Goal: Information Seeking & Learning: Learn about a topic

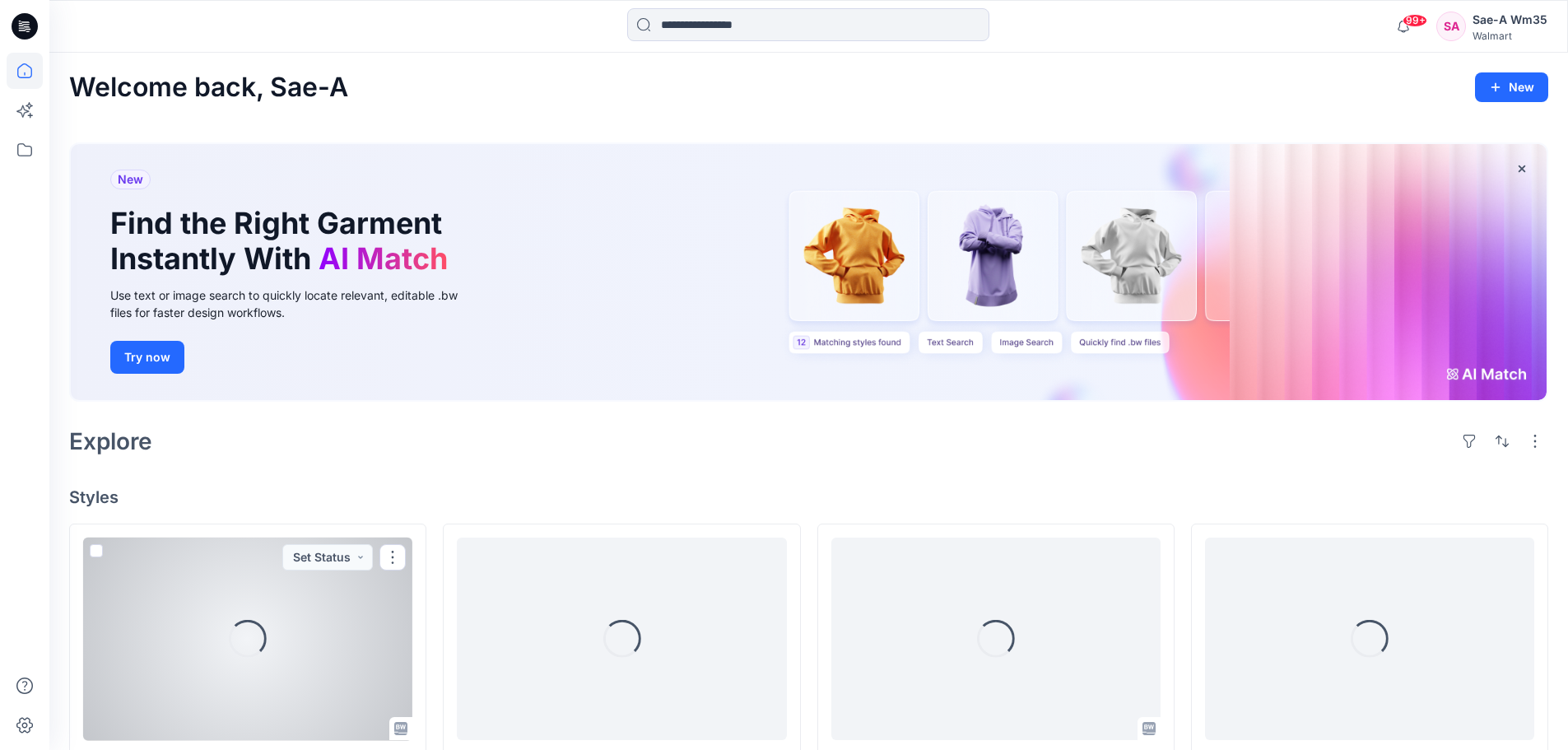
scroll to position [329, 0]
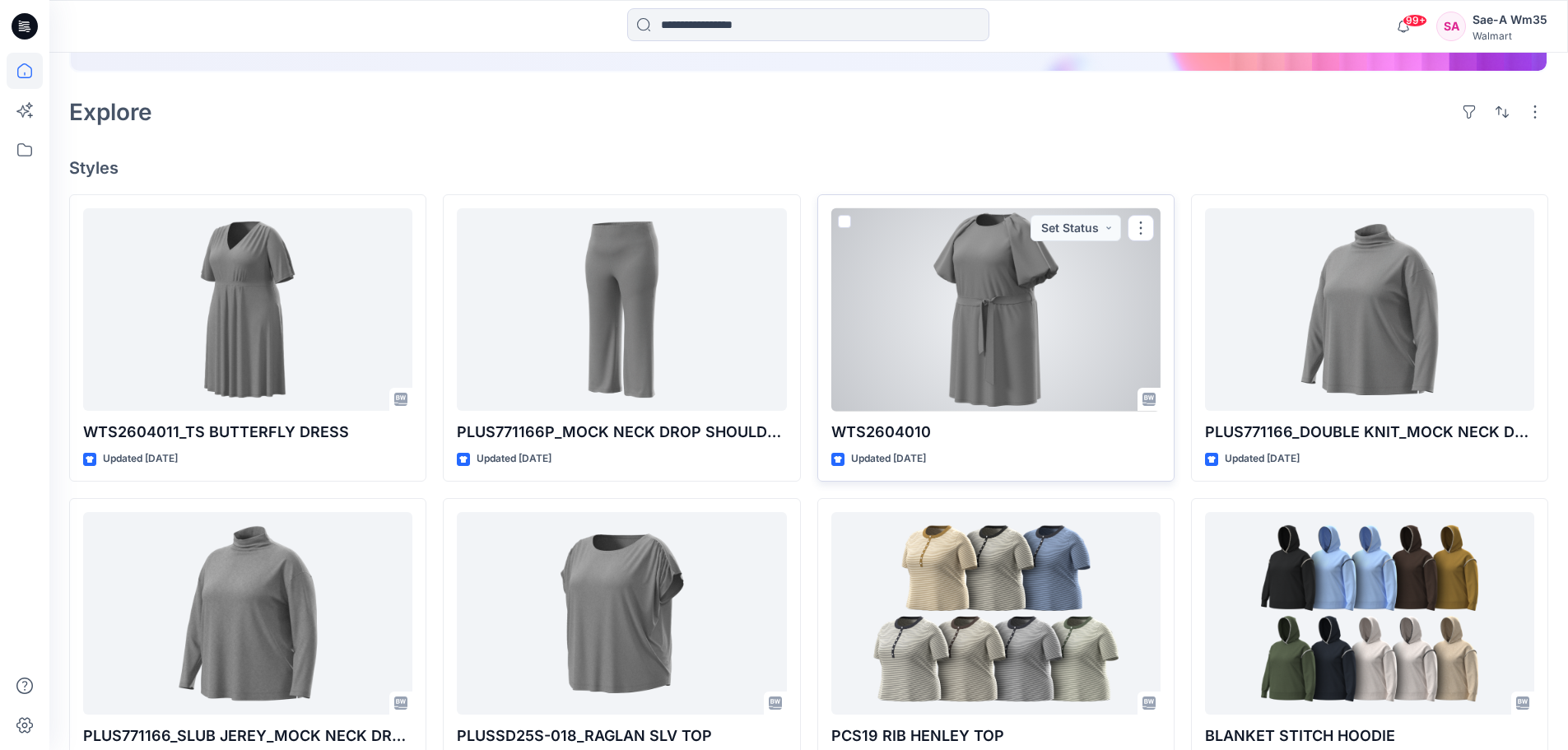
click at [1028, 301] on div at bounding box center [995, 310] width 329 height 203
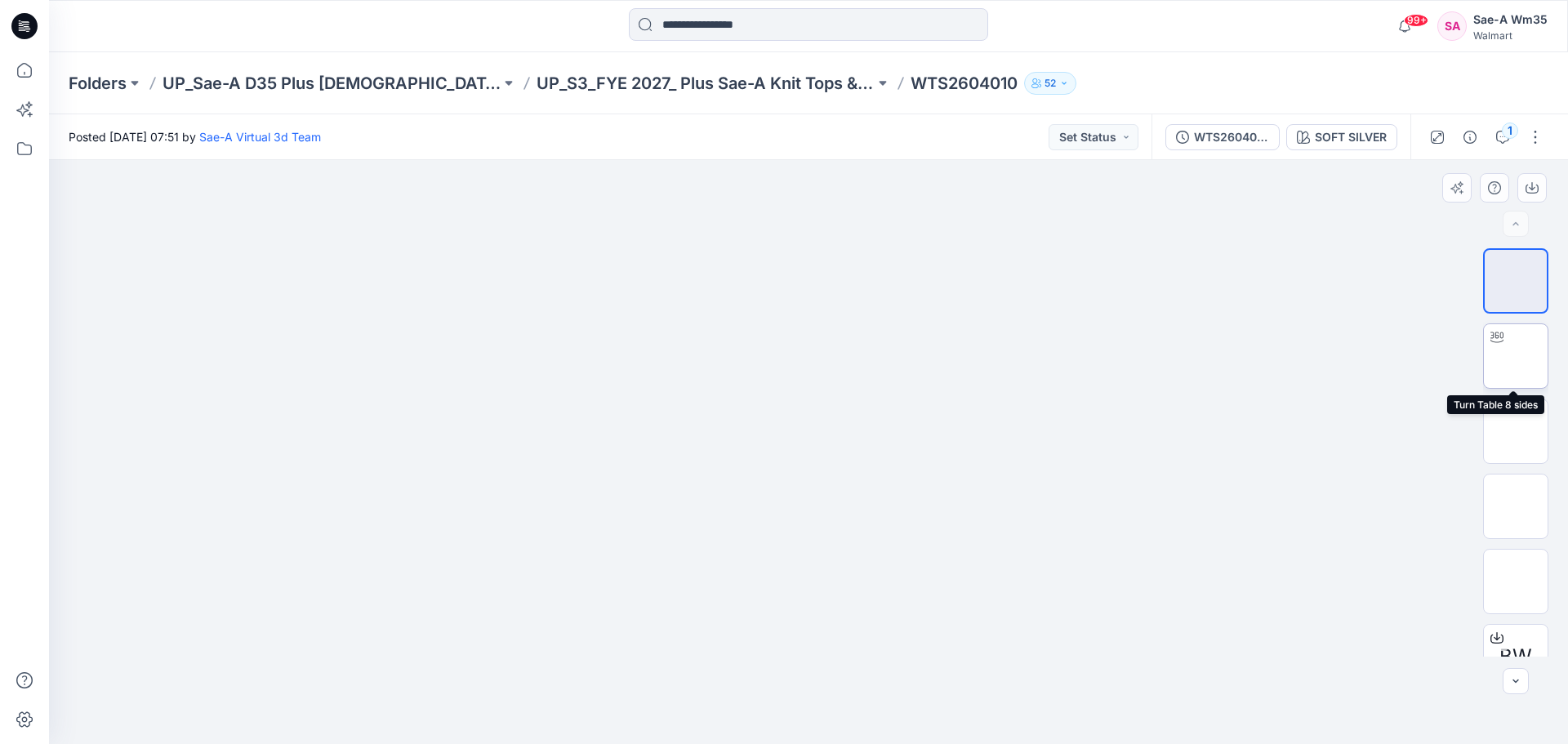
click at [1516, 356] on img at bounding box center [1516, 356] width 0 height 0
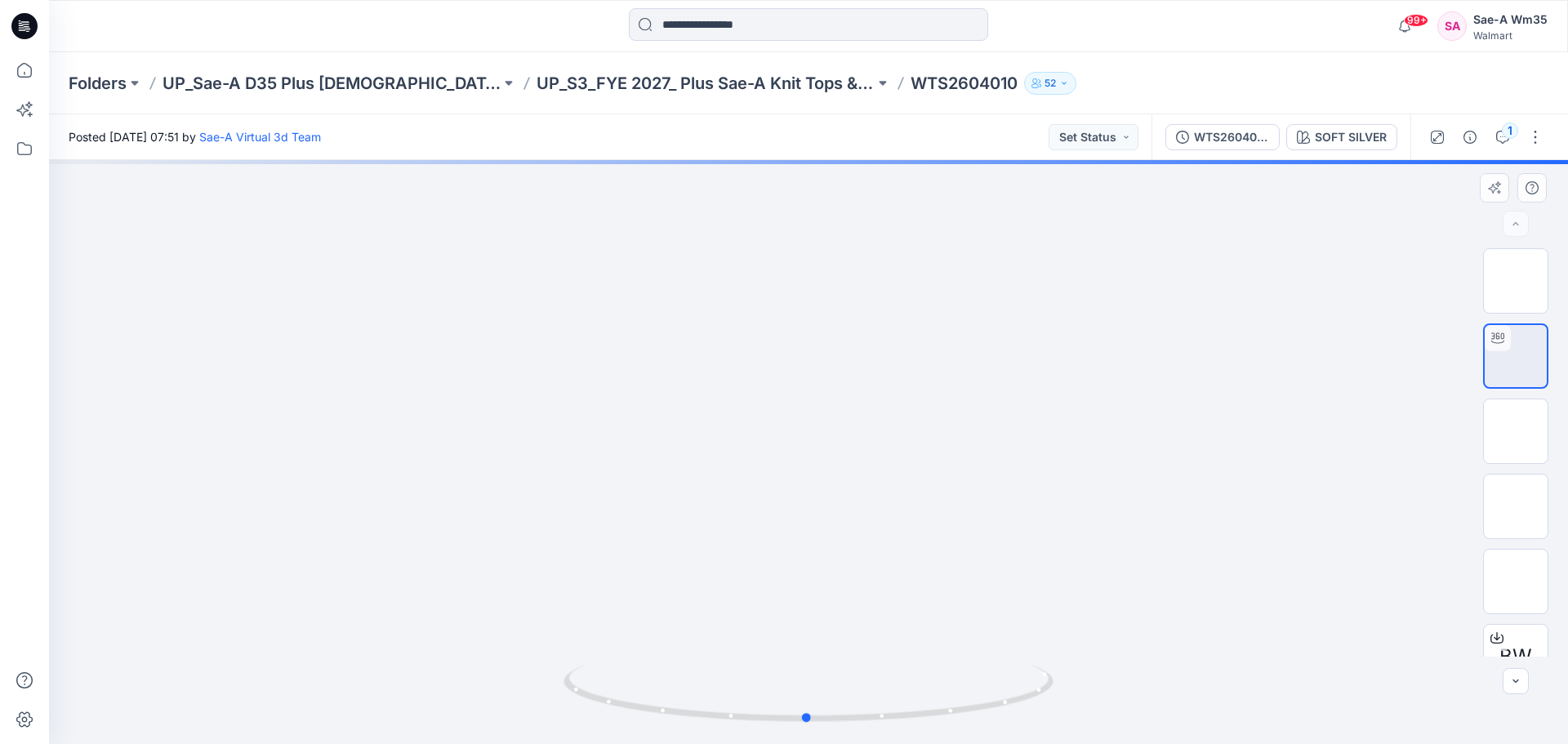
drag, startPoint x: 1095, startPoint y: 591, endPoint x: 1094, endPoint y: 489, distance: 102.0
drag, startPoint x: 842, startPoint y: 458, endPoint x: 845, endPoint y: 398, distance: 60.1
click at [845, 398] on div at bounding box center [809, 452] width 1519 height 584
click at [1228, 425] on div at bounding box center [809, 452] width 1519 height 584
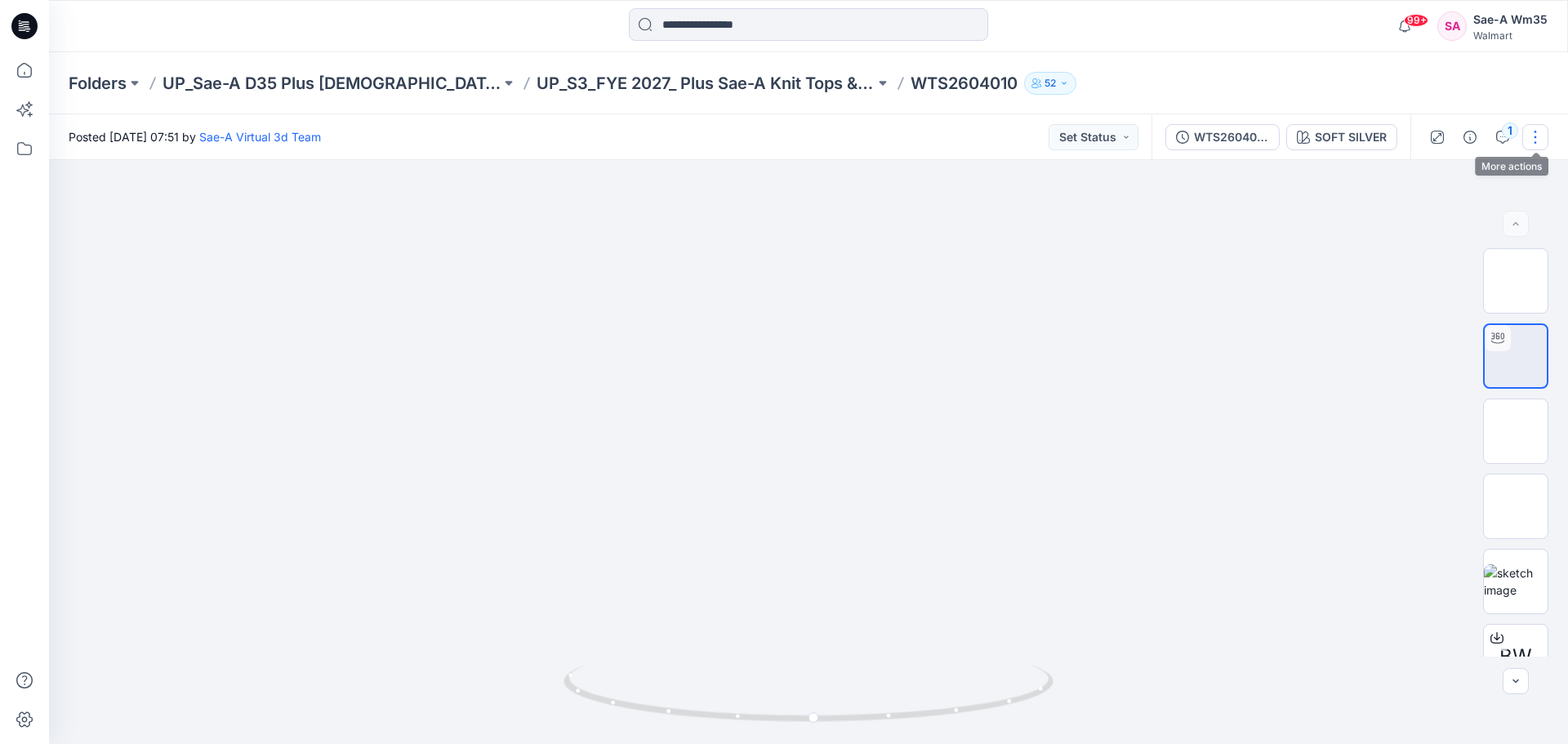
click at [1539, 139] on button "button" at bounding box center [1536, 137] width 26 height 26
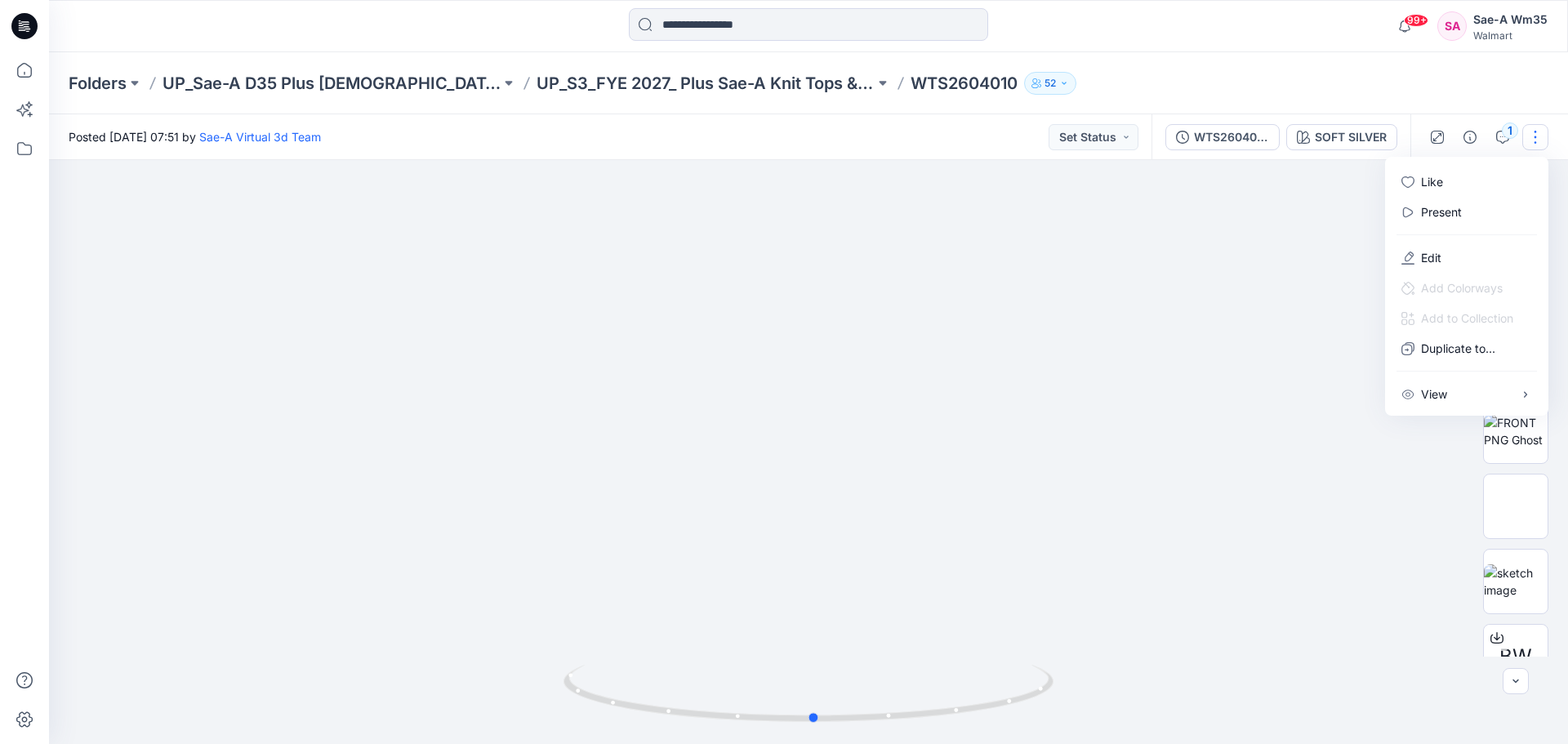
click at [1315, 523] on div at bounding box center [809, 452] width 1519 height 584
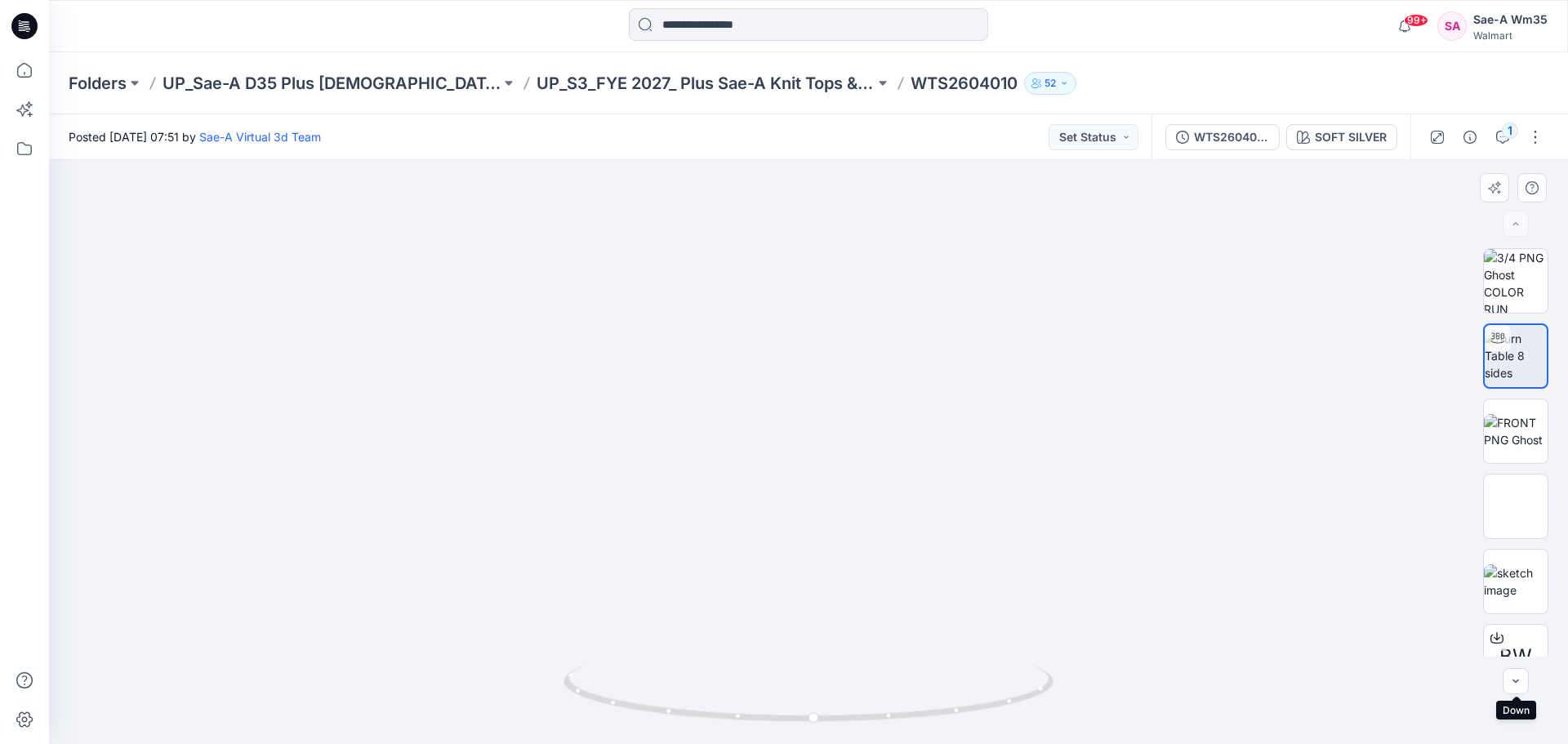
click at [1525, 695] on div at bounding box center [809, 452] width 1519 height 584
click at [1525, 688] on button "button" at bounding box center [1516, 681] width 26 height 26
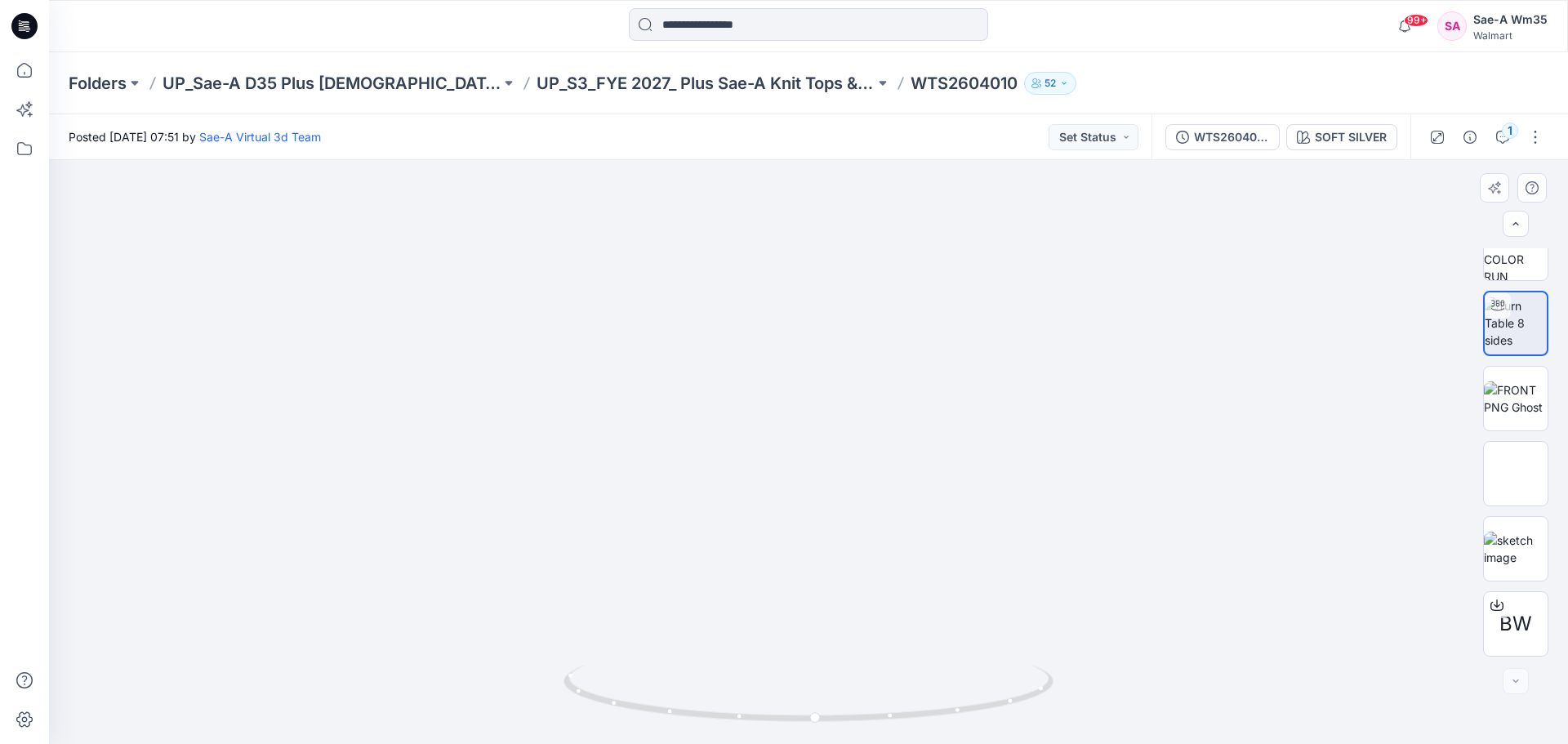
click at [823, 516] on div at bounding box center [809, 452] width 1519 height 584
drag, startPoint x: 823, startPoint y: 497, endPoint x: 818, endPoint y: 544, distance: 47.3
click at [818, 544] on div at bounding box center [809, 452] width 1519 height 584
drag, startPoint x: 823, startPoint y: 505, endPoint x: 1449, endPoint y: 366, distance: 641.2
click at [1449, 366] on div at bounding box center [809, 452] width 1519 height 584
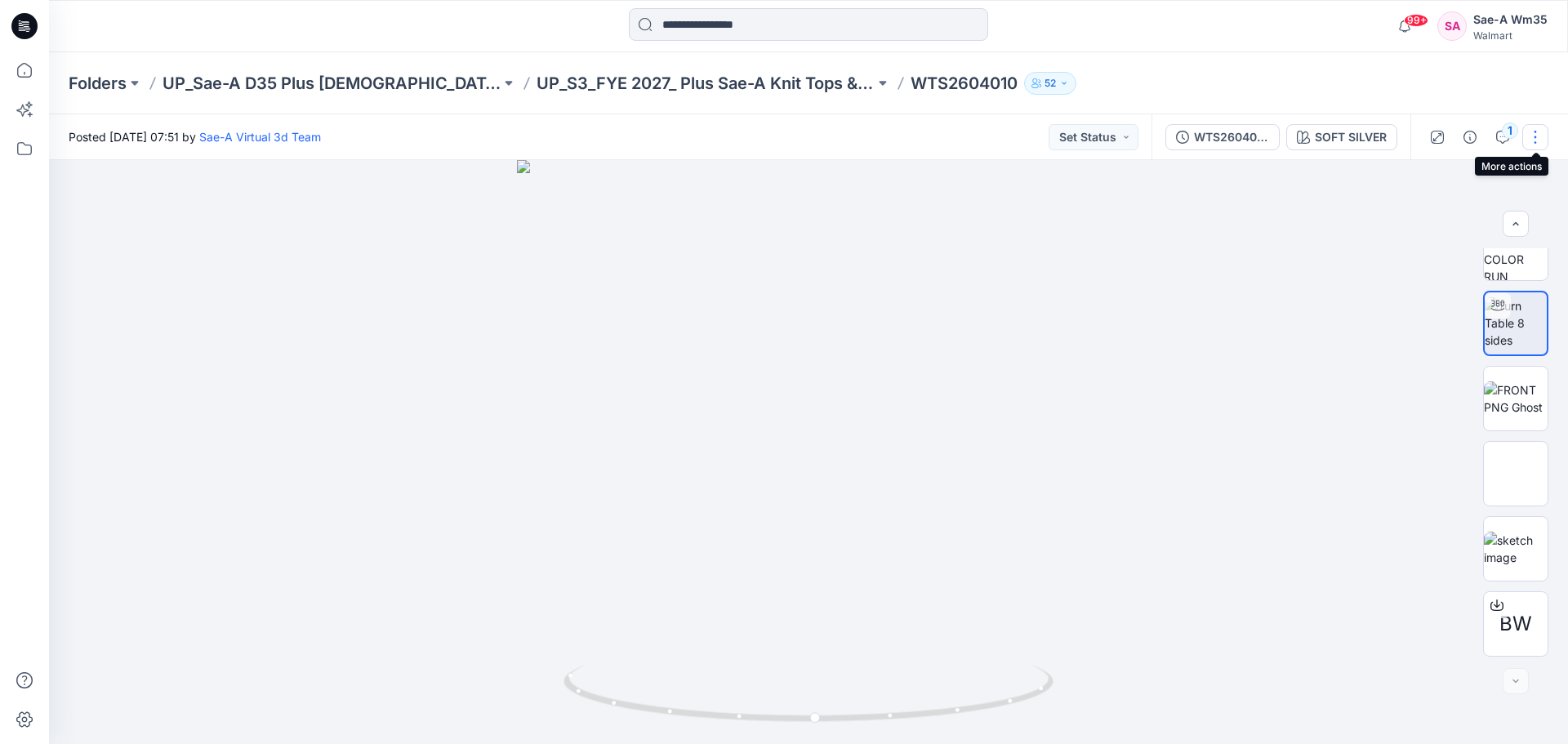
click at [1539, 134] on button "button" at bounding box center [1536, 137] width 26 height 26
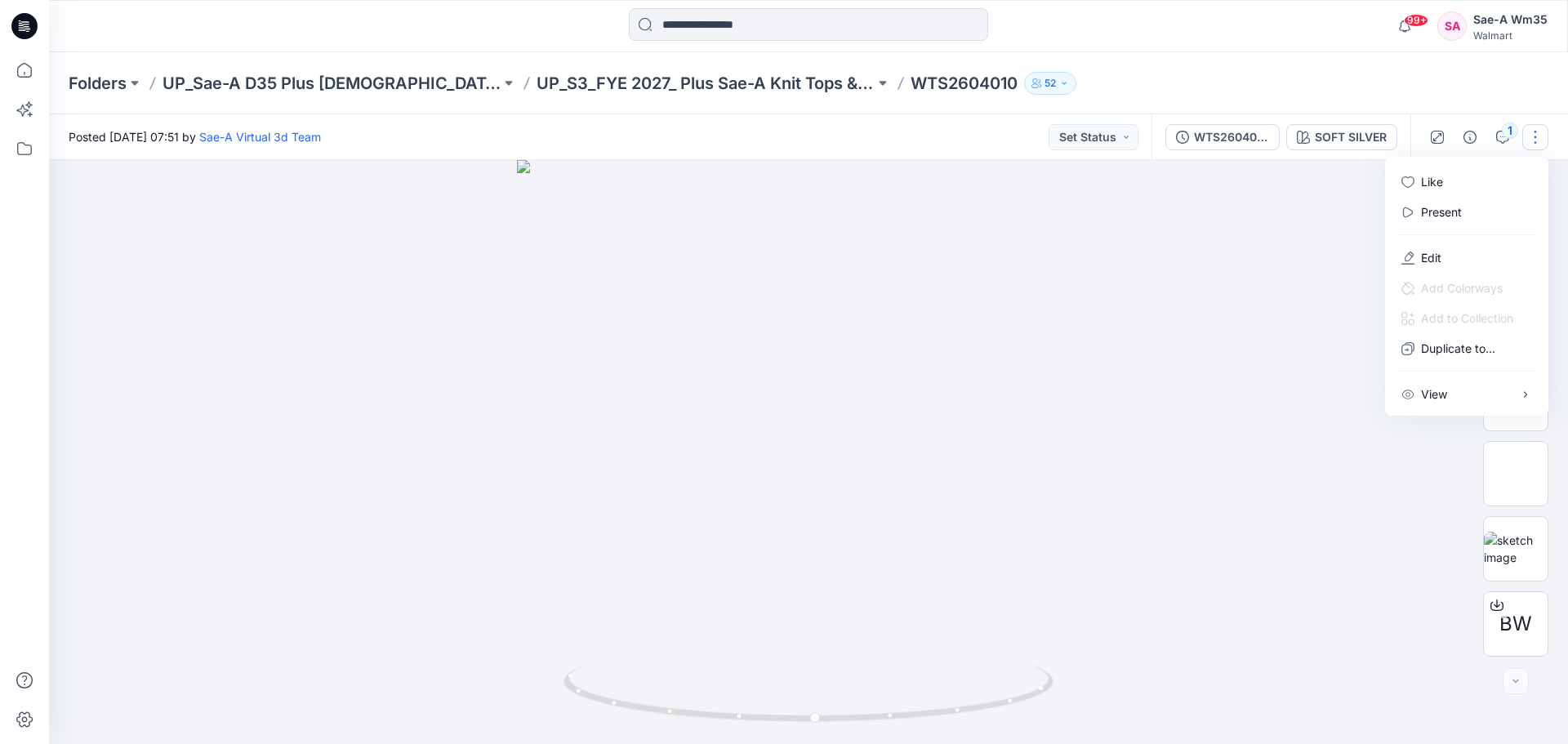
click at [1539, 134] on button "button" at bounding box center [1536, 137] width 26 height 26
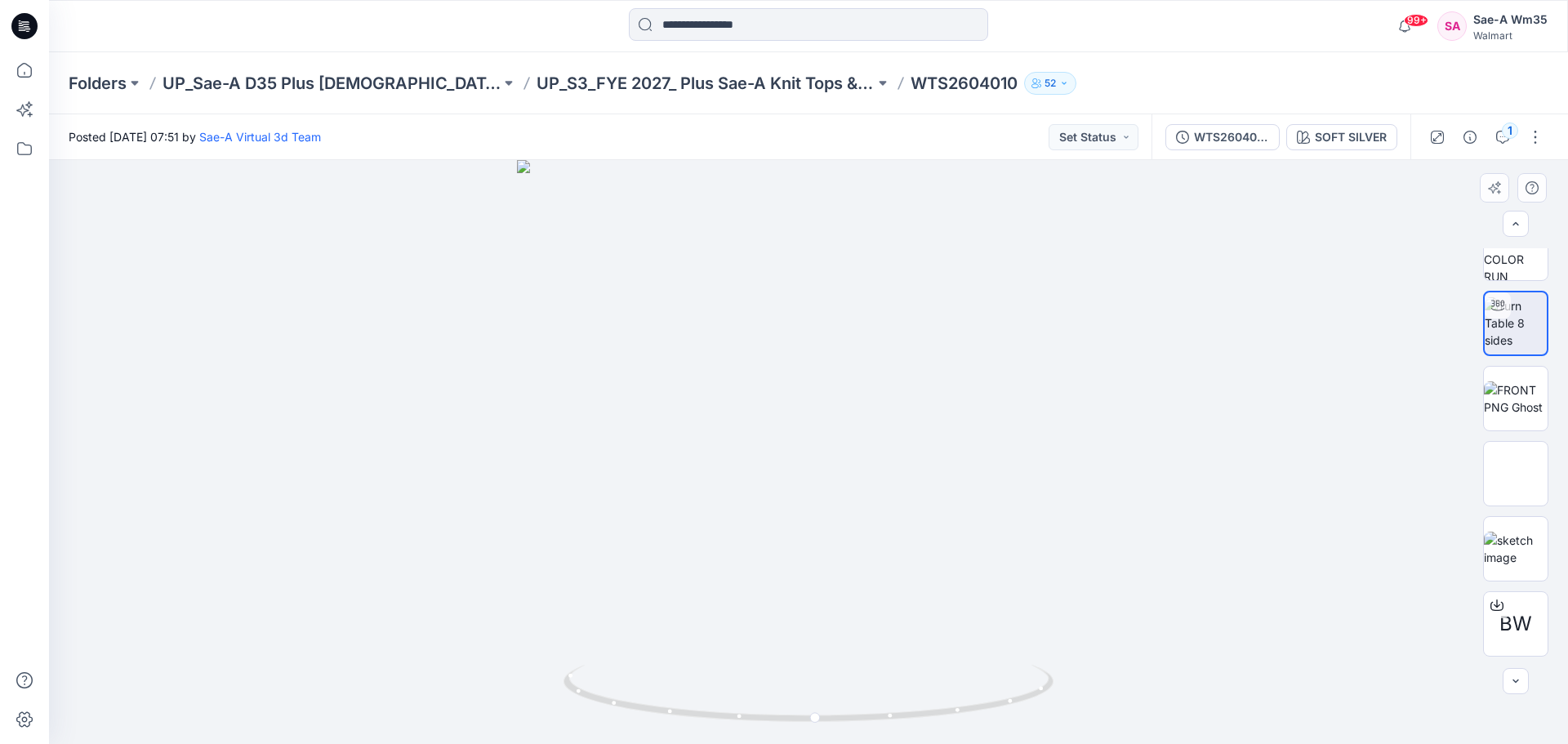
scroll to position [0, 0]
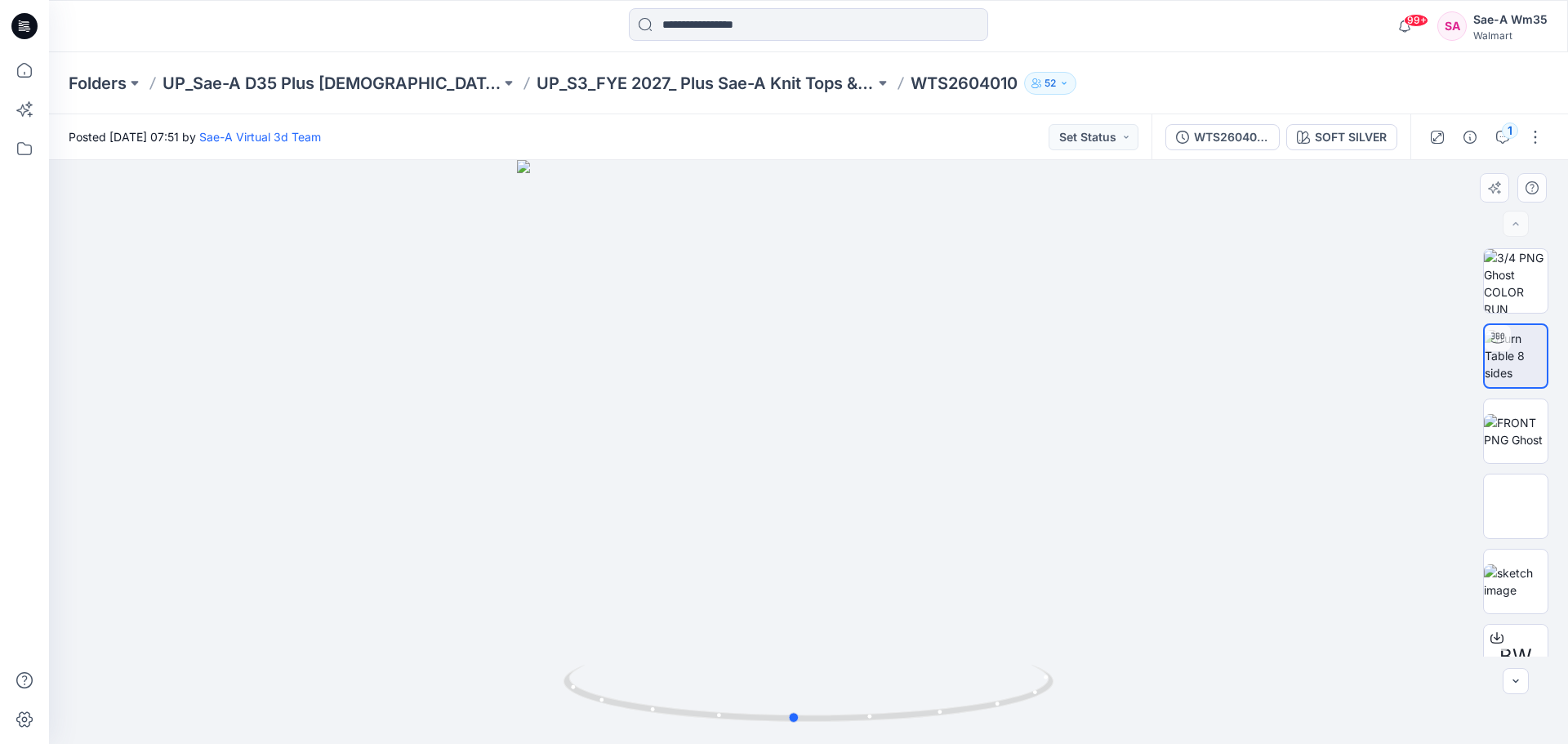
drag, startPoint x: 787, startPoint y: 623, endPoint x: 775, endPoint y: 527, distance: 96.7
click at [775, 527] on div at bounding box center [809, 452] width 1519 height 584
drag, startPoint x: 963, startPoint y: 663, endPoint x: 774, endPoint y: 664, distance: 189.0
click at [774, 664] on div at bounding box center [809, 452] width 1519 height 584
drag, startPoint x: 789, startPoint y: 717, endPoint x: 995, endPoint y: 706, distance: 206.3
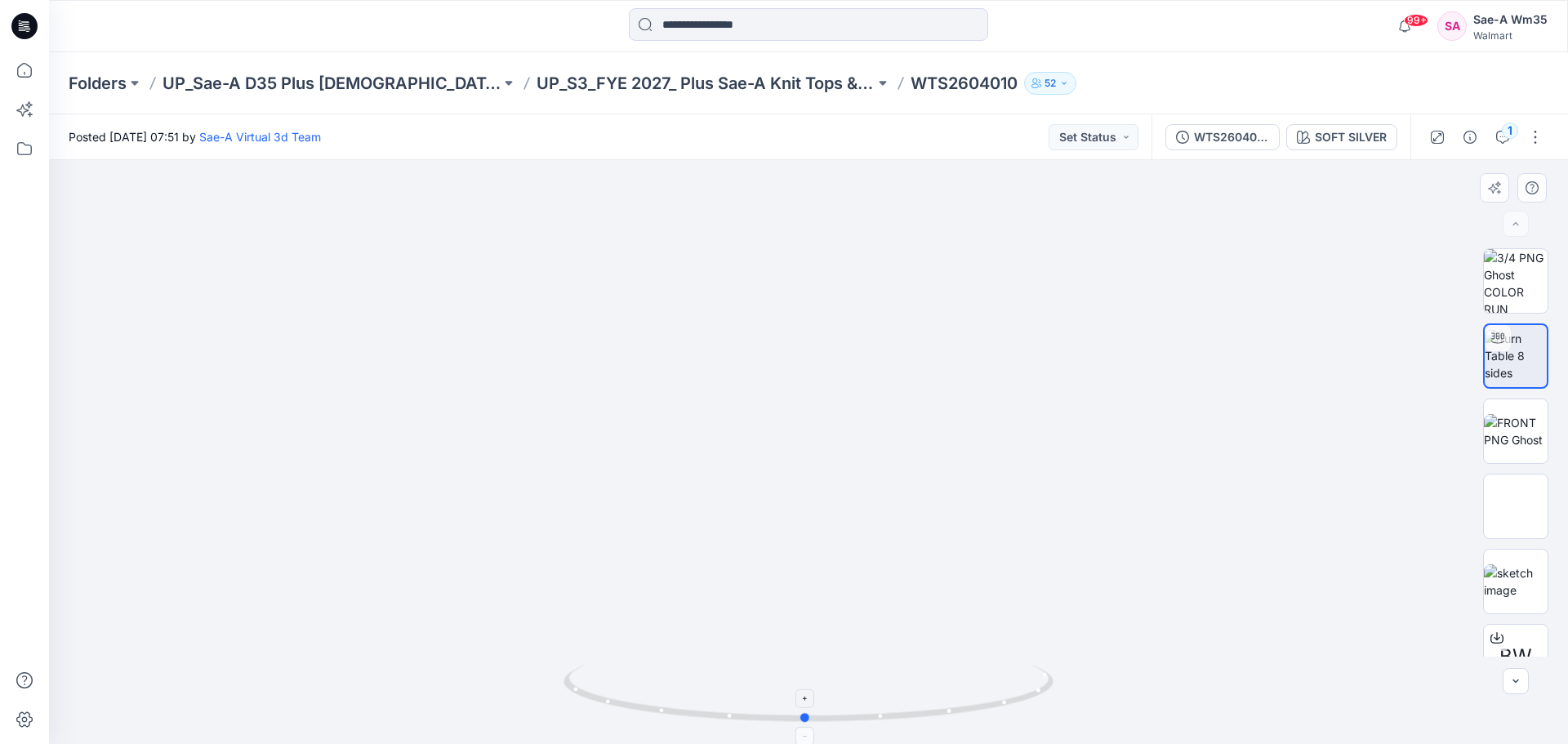
click at [995, 706] on icon at bounding box center [811, 695] width 494 height 61
click at [799, 589] on div at bounding box center [809, 452] width 1519 height 584
click at [807, 694] on icon at bounding box center [806, 698] width 10 height 10
click at [803, 728] on div at bounding box center [806, 736] width 19 height 19
click at [803, 735] on foreignobject at bounding box center [806, 736] width 19 height 19
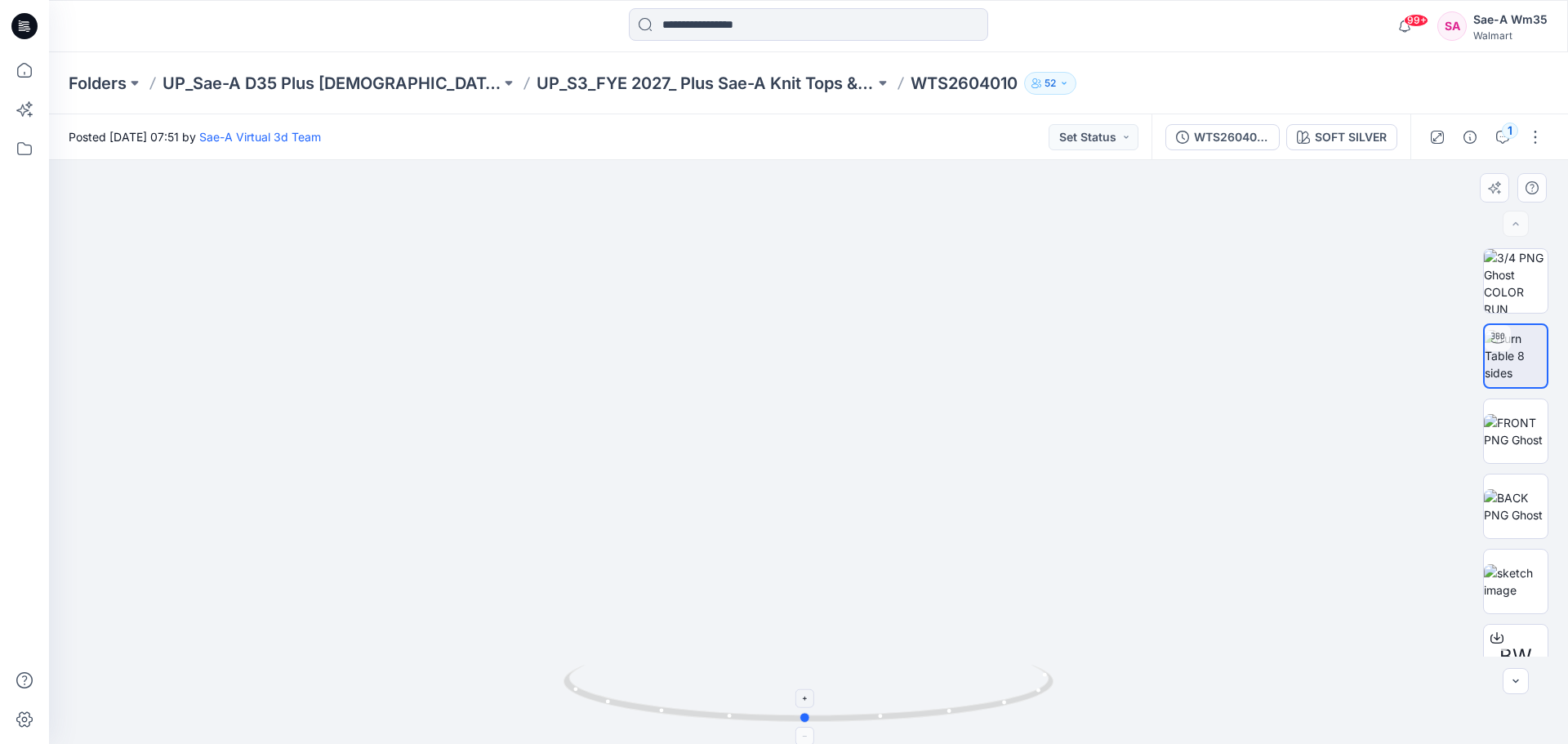
click at [803, 735] on foreignobject at bounding box center [806, 736] width 19 height 19
click at [804, 737] on foreignobject at bounding box center [806, 736] width 19 height 19
click at [813, 737] on foreignobject at bounding box center [806, 736] width 19 height 19
click at [1162, 582] on div at bounding box center [809, 452] width 1519 height 584
drag, startPoint x: 794, startPoint y: 715, endPoint x: 949, endPoint y: 724, distance: 155.3
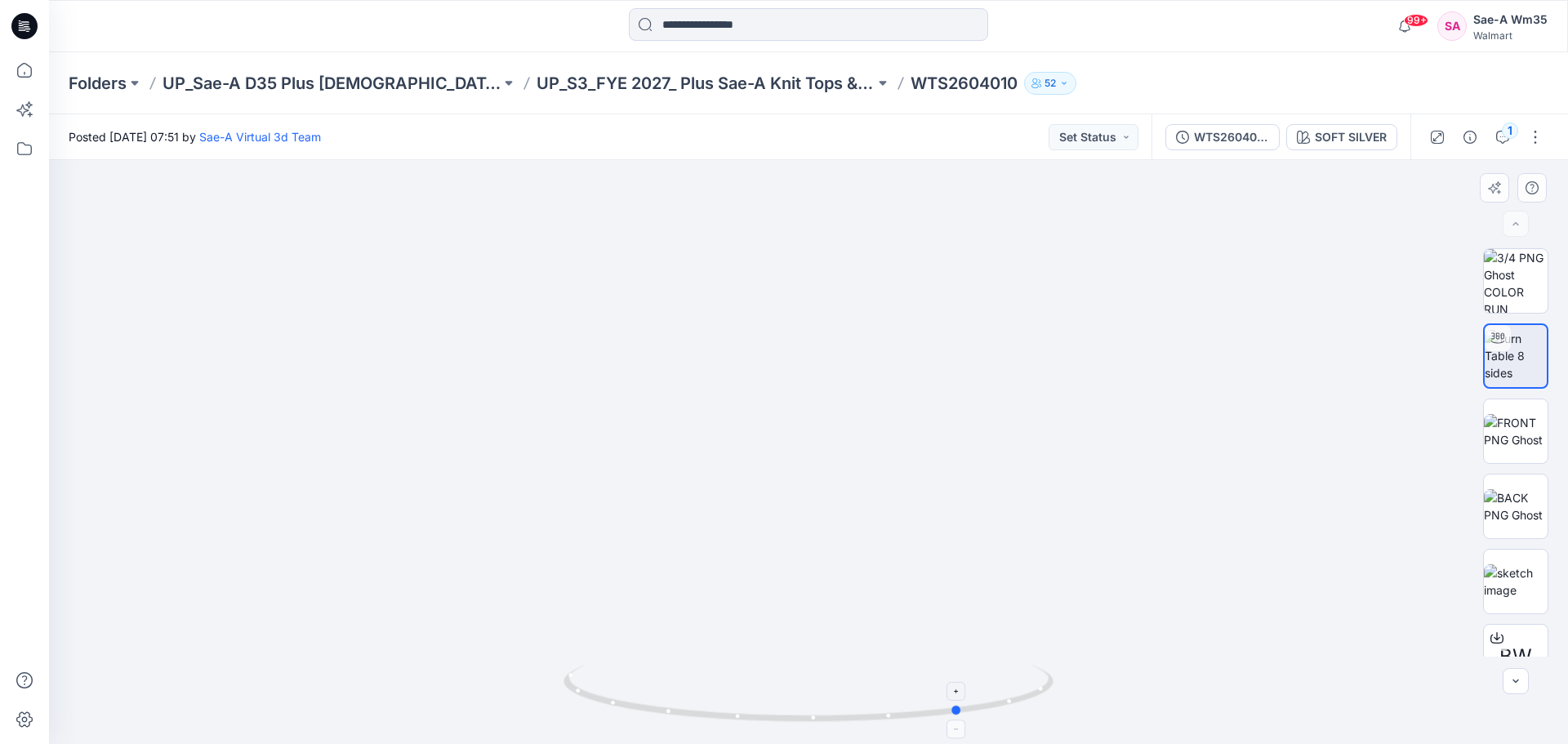
click at [949, 724] on icon at bounding box center [811, 695] width 494 height 61
drag, startPoint x: 955, startPoint y: 657, endPoint x: 1081, endPoint y: 612, distance: 133.8
click at [1081, 612] on div at bounding box center [809, 452] width 1519 height 584
click at [1542, 270] on img at bounding box center [1516, 281] width 64 height 64
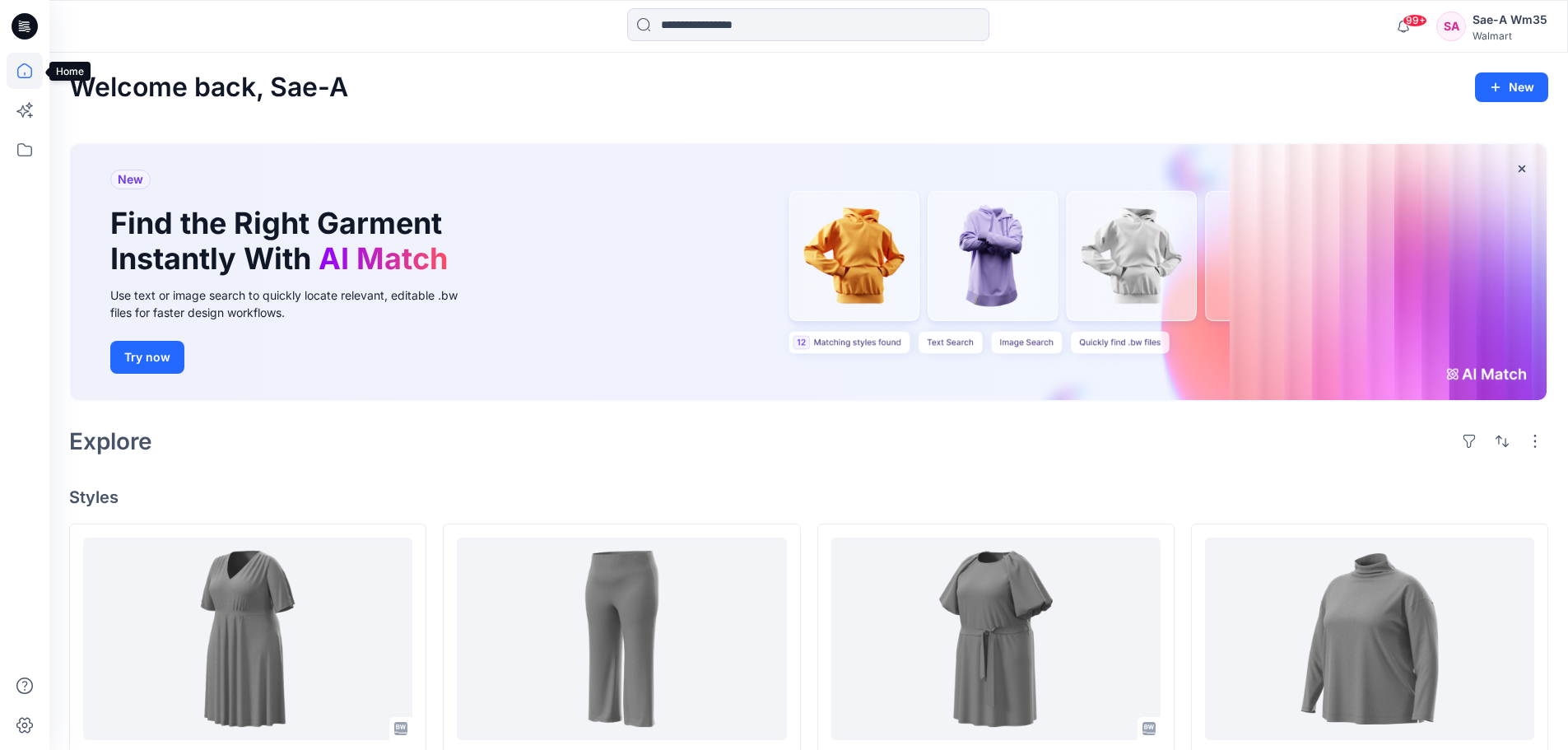
click at [30, 79] on icon at bounding box center [24, 70] width 36 height 36
click at [32, 153] on icon at bounding box center [24, 149] width 36 height 36
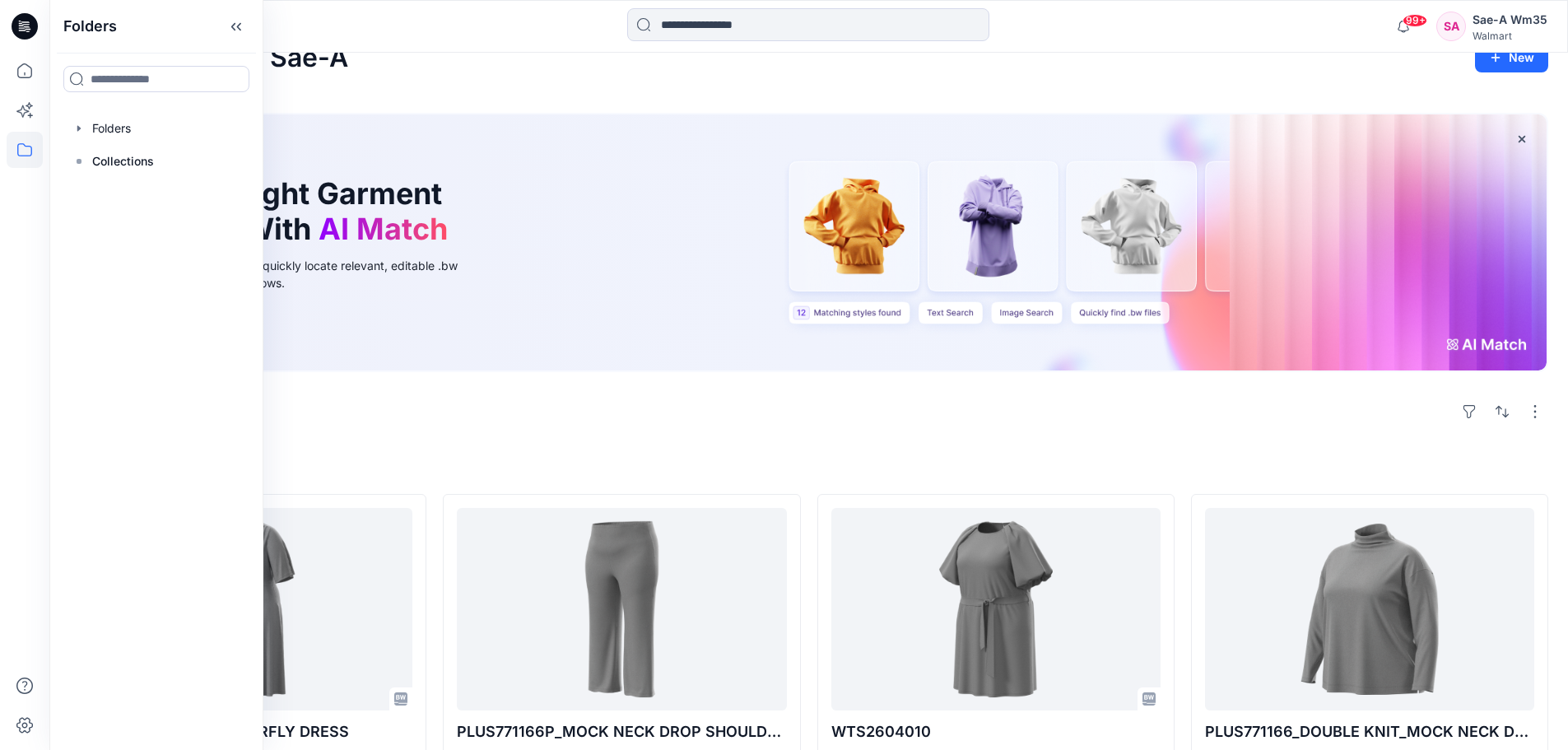
scroll to position [82, 0]
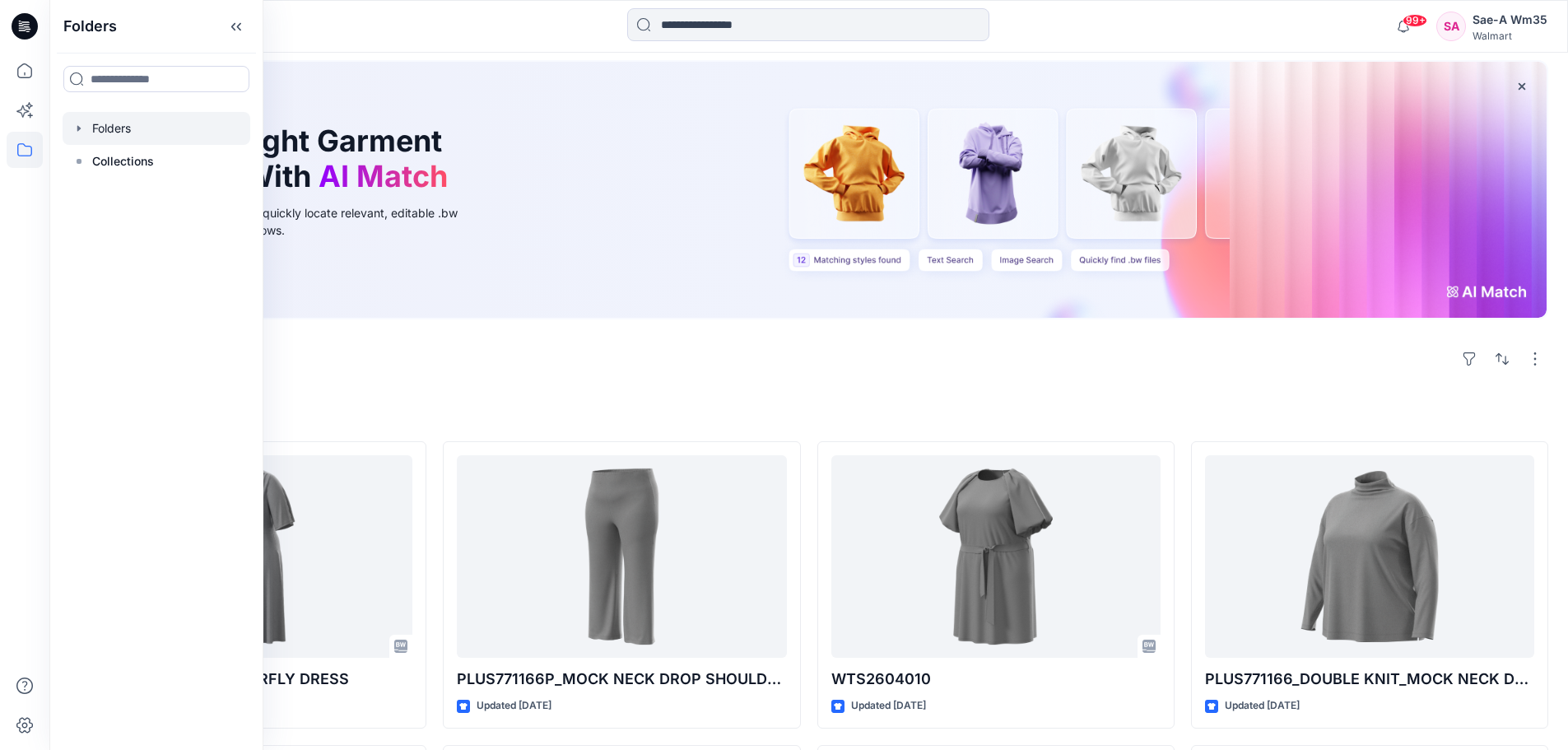
click at [79, 123] on icon "button" at bounding box center [79, 128] width 13 height 13
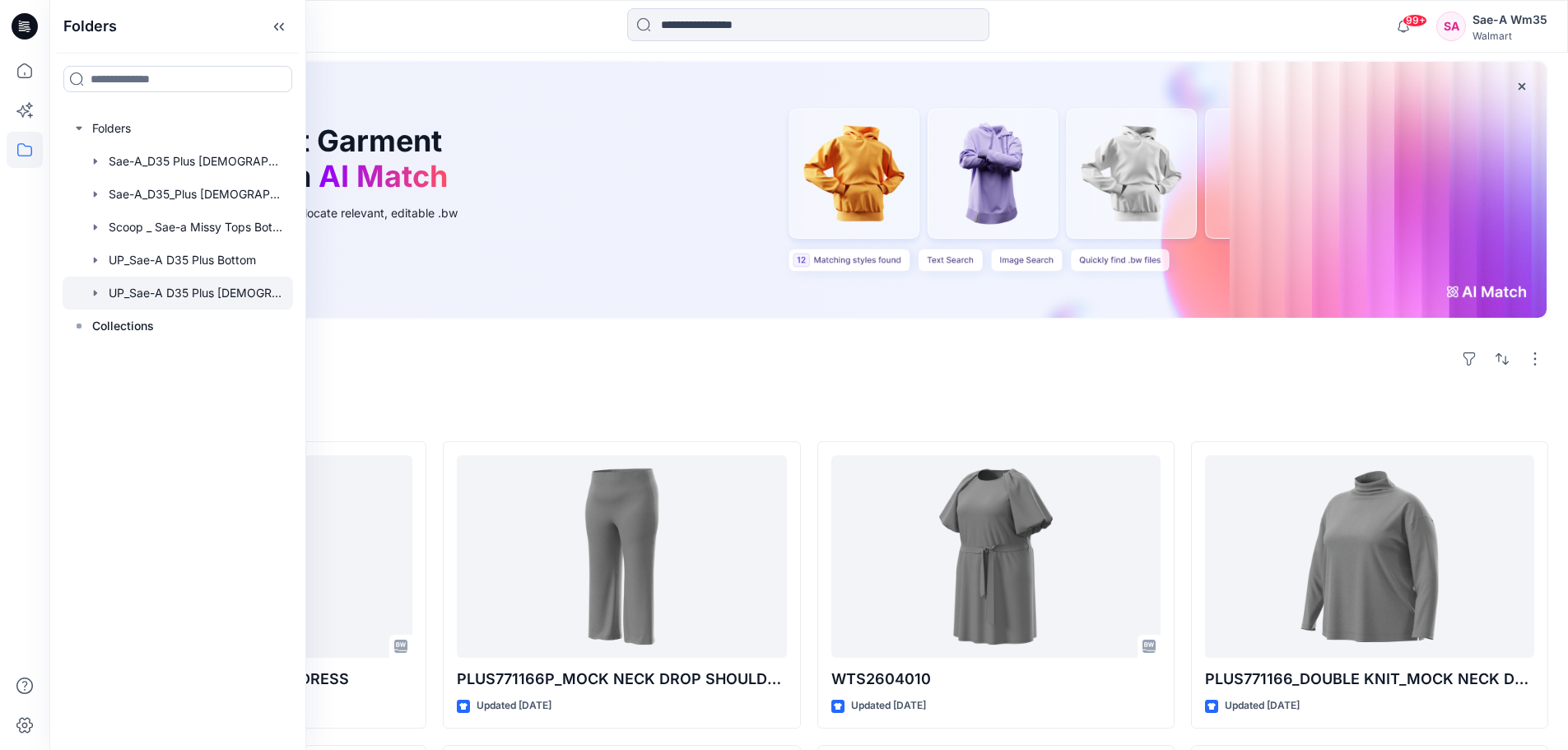
click at [93, 294] on icon "button" at bounding box center [95, 292] width 13 height 13
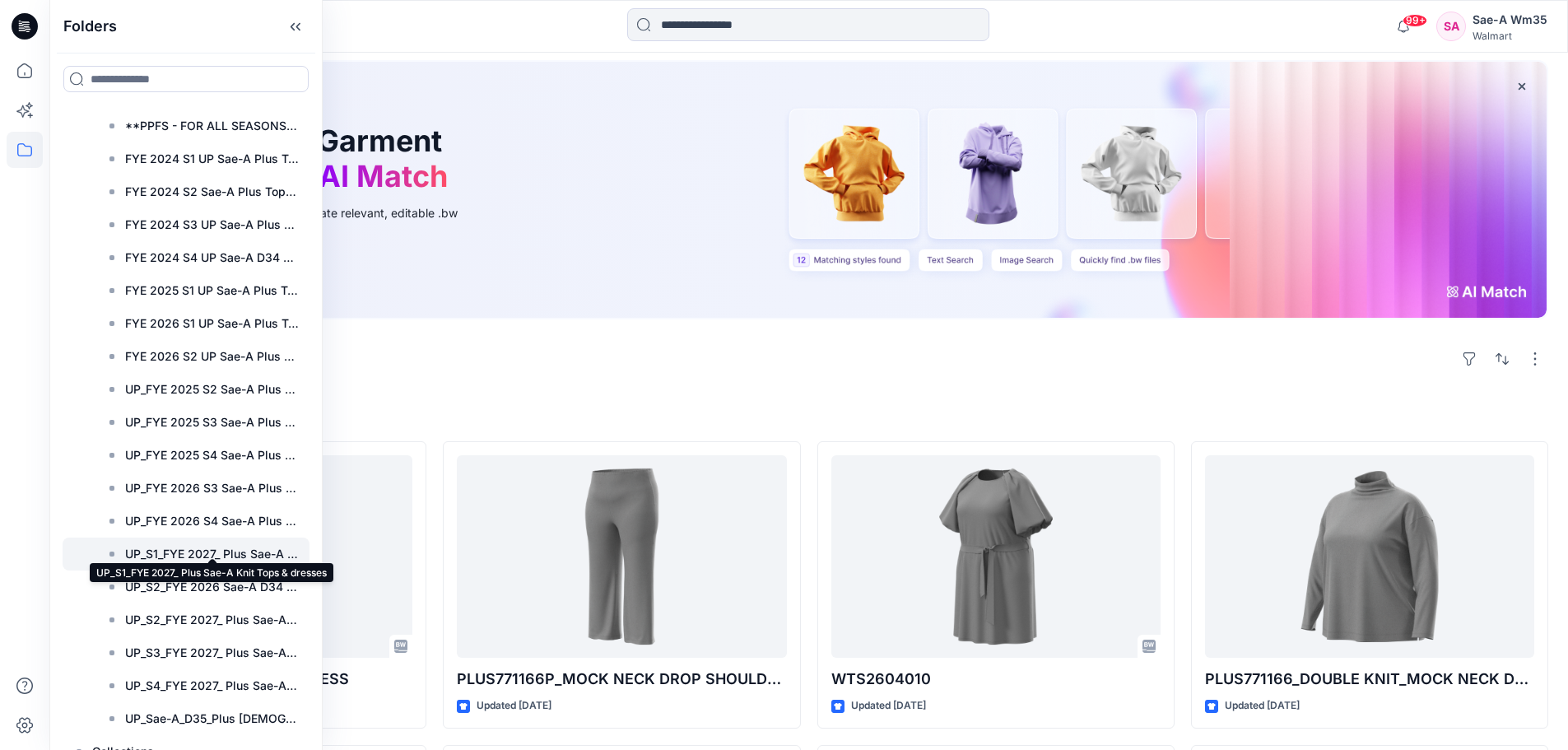
scroll to position [218, 0]
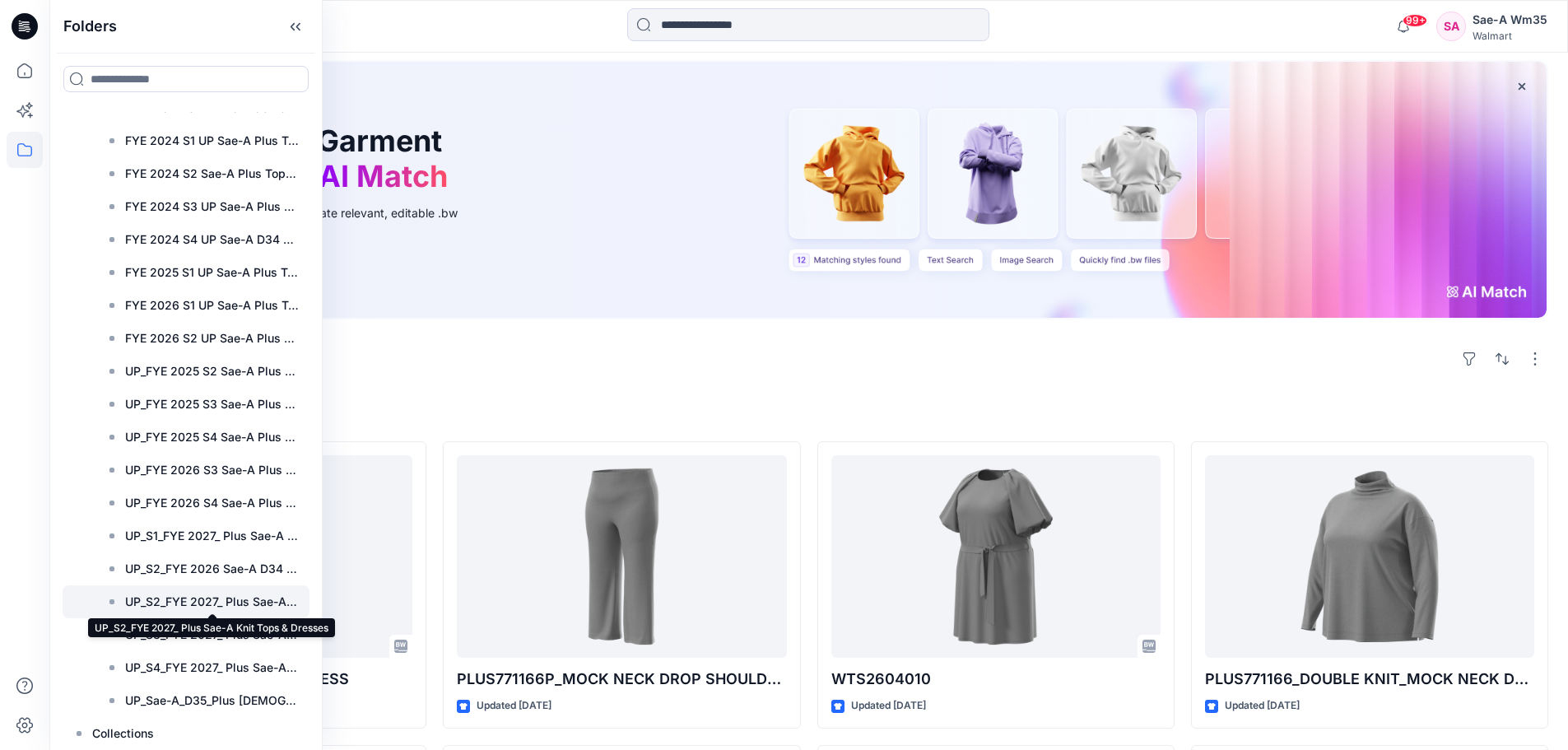
click at [253, 599] on p "UP_S2_FYE 2027_ Plus Sae-A Knit Tops & Dresses" at bounding box center [212, 602] width 175 height 20
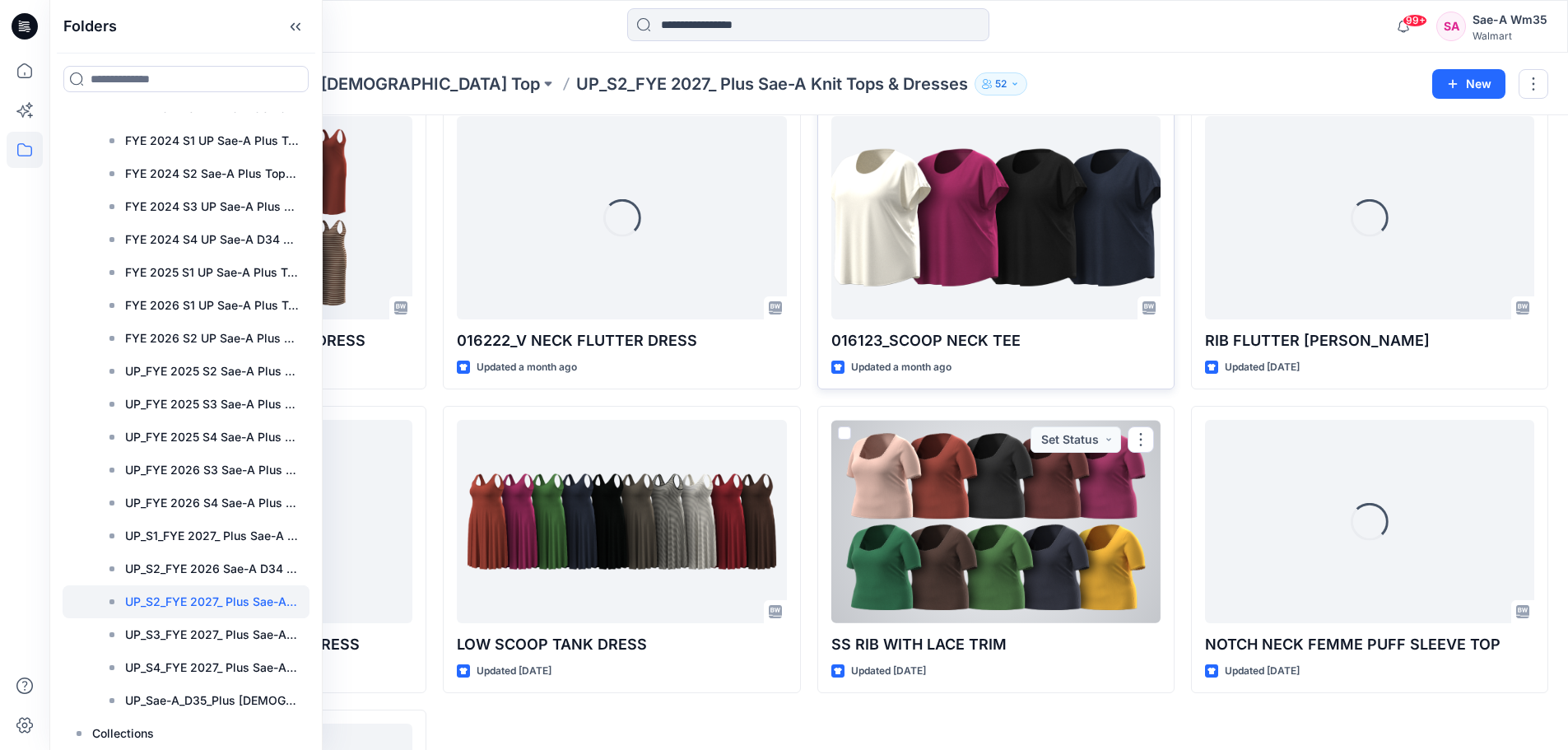
scroll to position [165, 0]
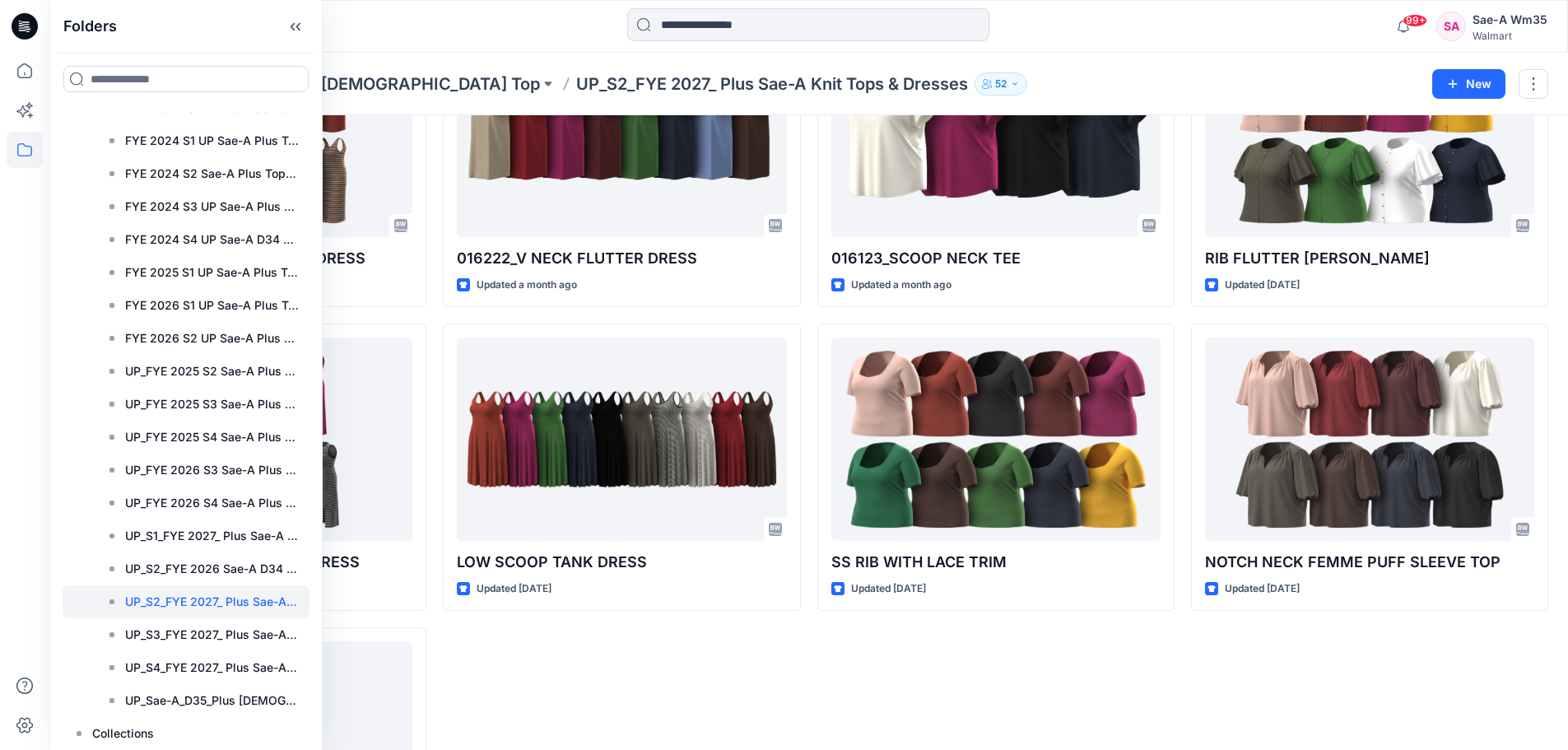
click at [863, 656] on div "016123_SCOOP NECK TEE Updated a month ago SS RIB WITH LACE TRIM Updated [DATE]" at bounding box center [995, 468] width 357 height 896
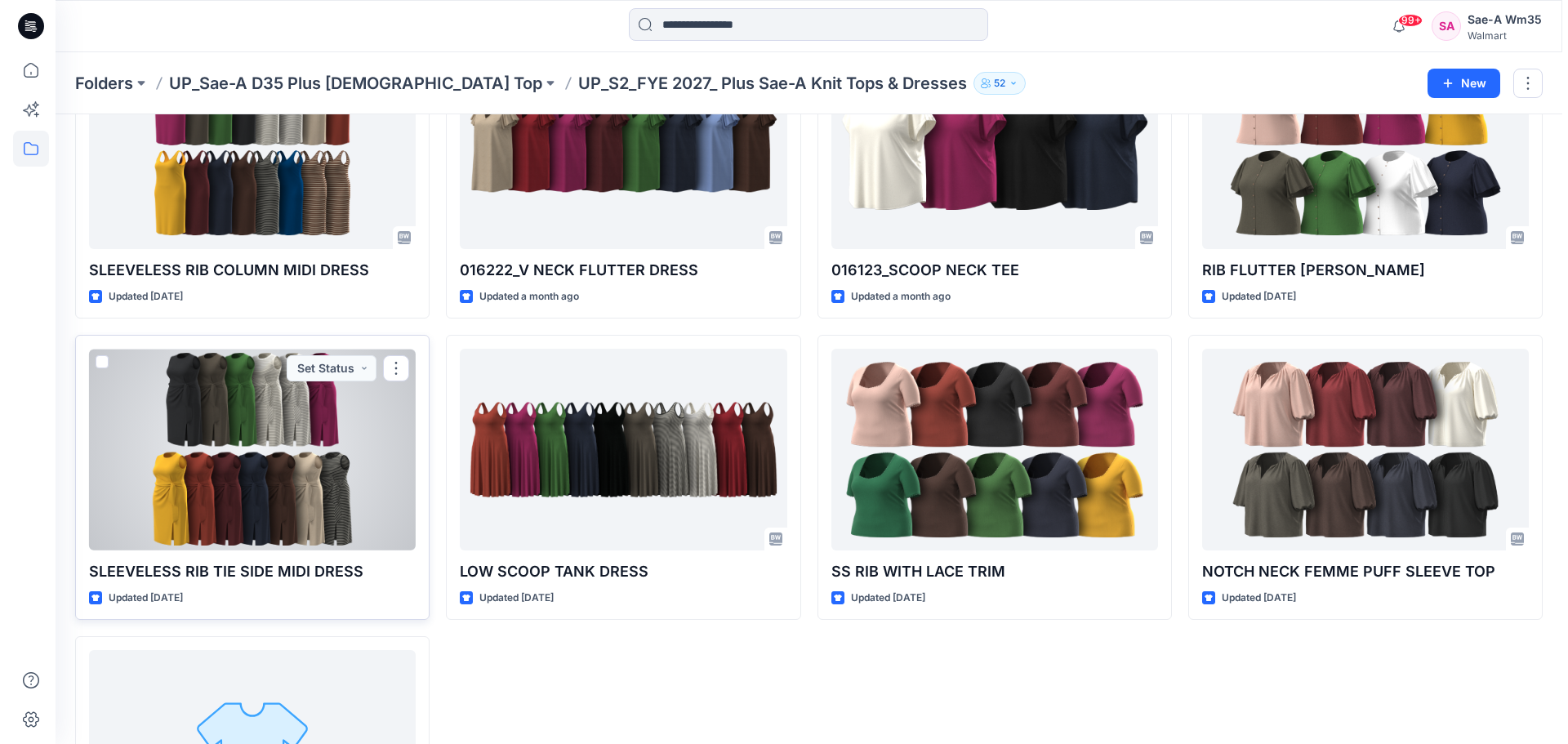
scroll to position [0, 0]
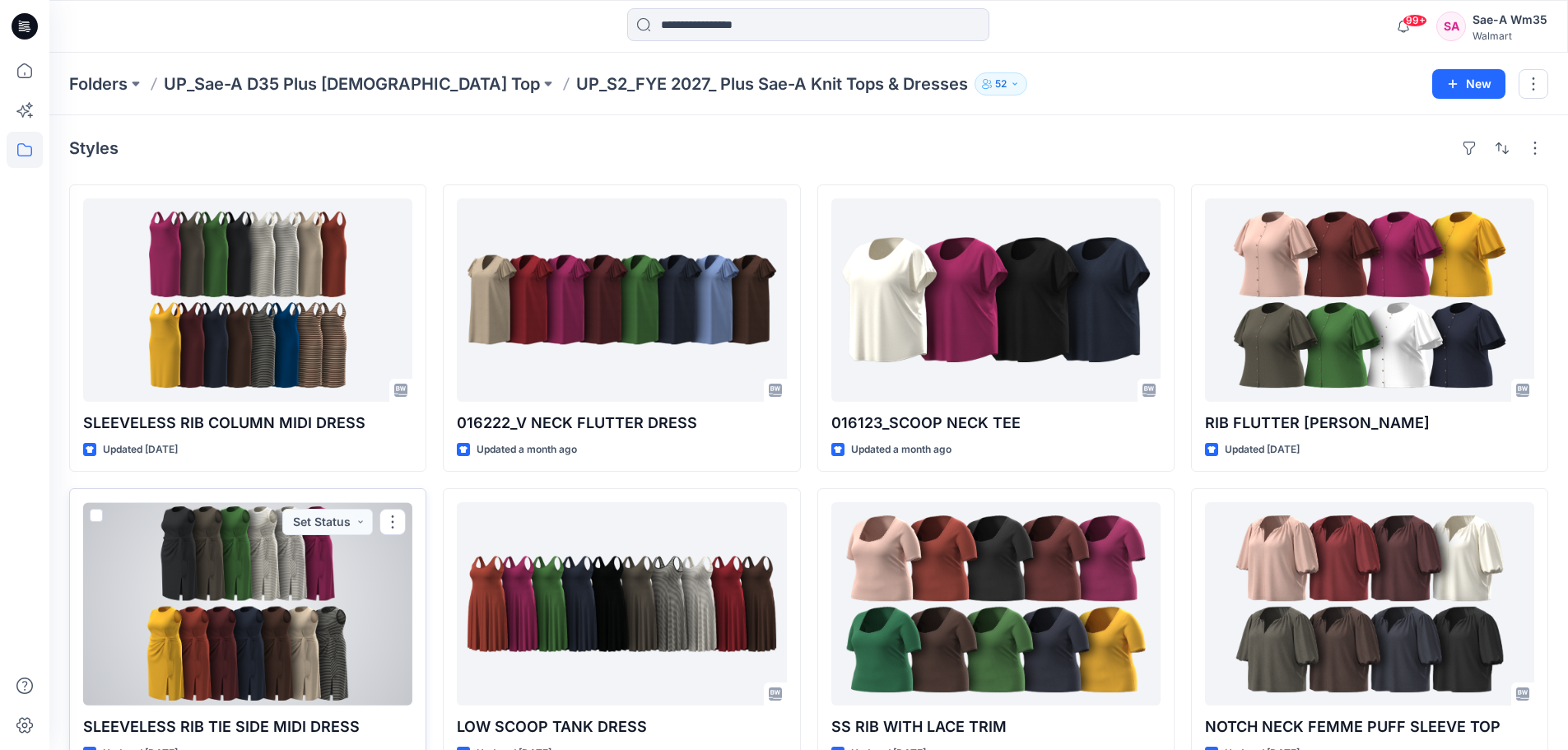
click at [235, 602] on div at bounding box center [247, 603] width 329 height 203
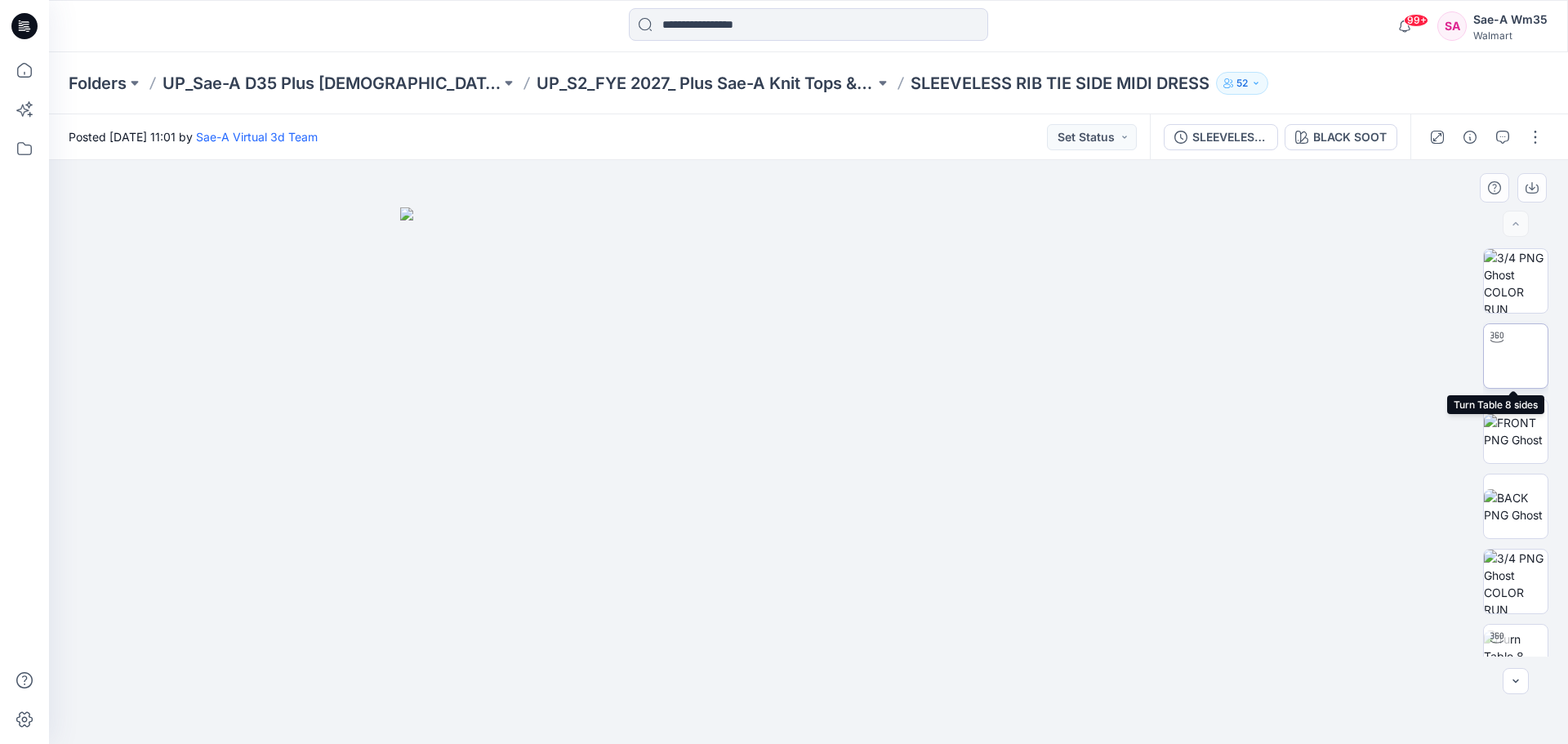
click at [1496, 331] on icon at bounding box center [1497, 337] width 13 height 13
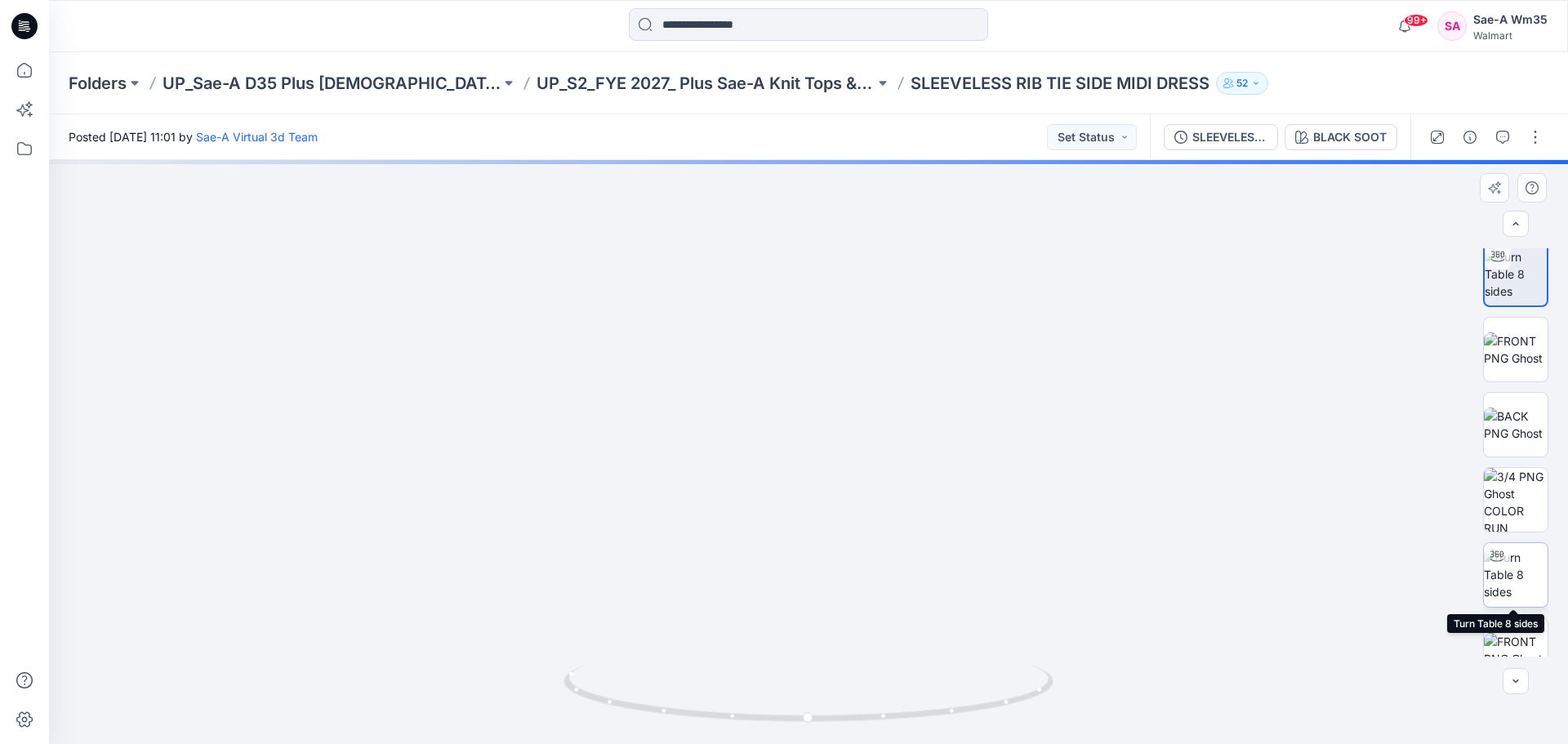
click at [1521, 561] on img at bounding box center [1516, 574] width 64 height 51
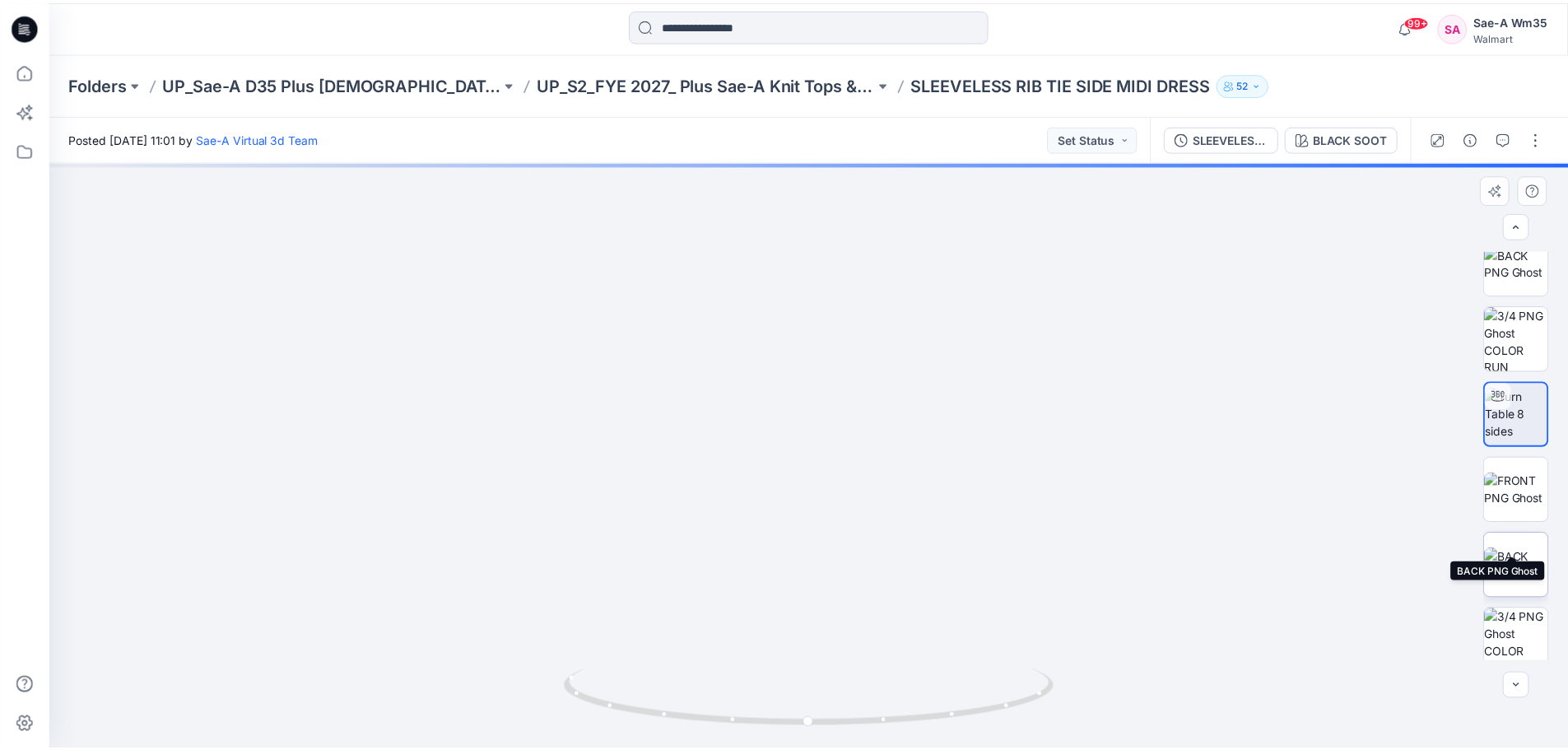
scroll to position [328, 0]
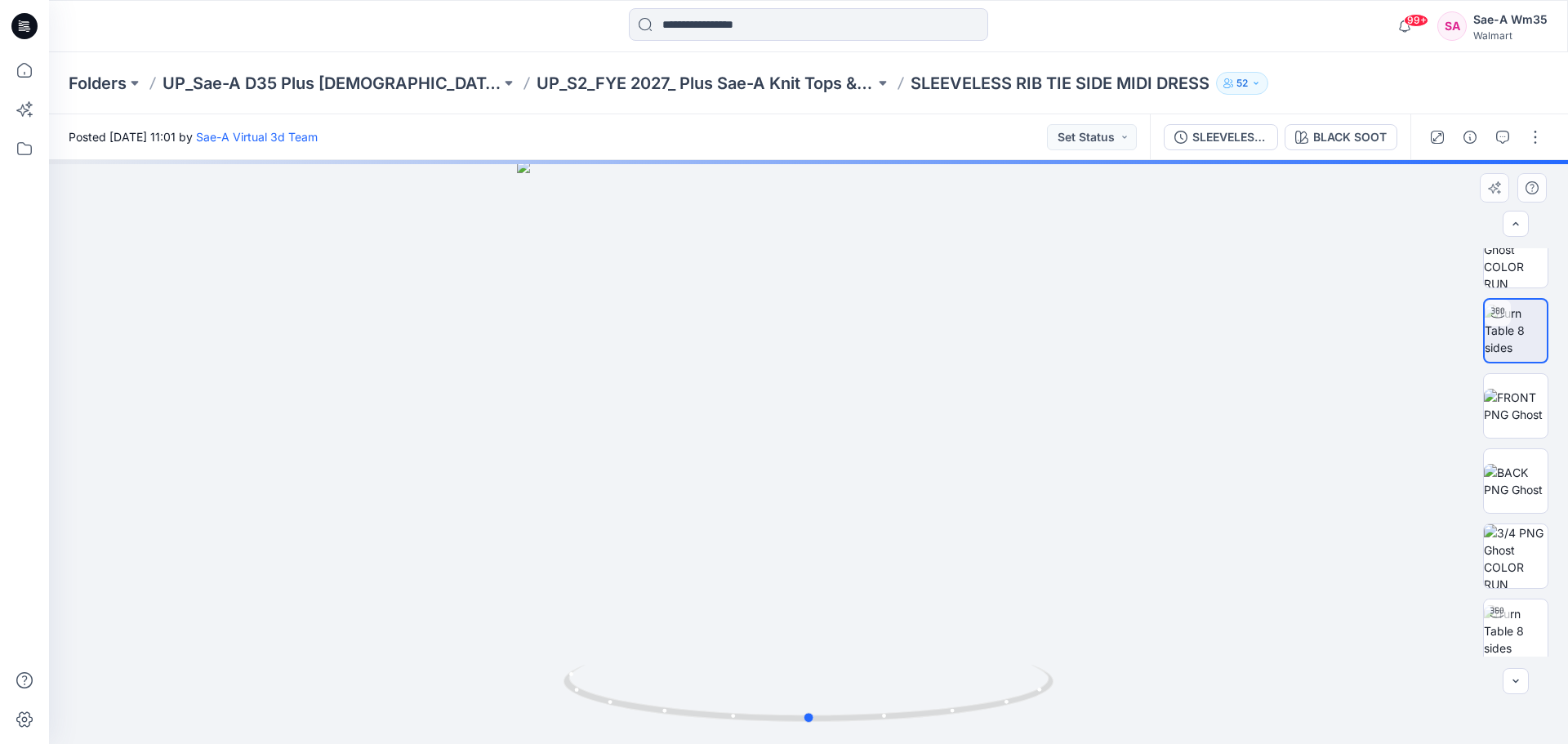
drag, startPoint x: 812, startPoint y: 627, endPoint x: 813, endPoint y: 571, distance: 56.0
click at [813, 571] on div at bounding box center [809, 452] width 1519 height 584
click at [1317, 151] on div "SLEEVELESS RIB TIE SIDE MIDI DRESS_REV_FULL COLORWAYS BLACK SOOT" at bounding box center [1280, 137] width 261 height 46
click at [1317, 144] on div "BLACK SOOT" at bounding box center [1350, 137] width 74 height 18
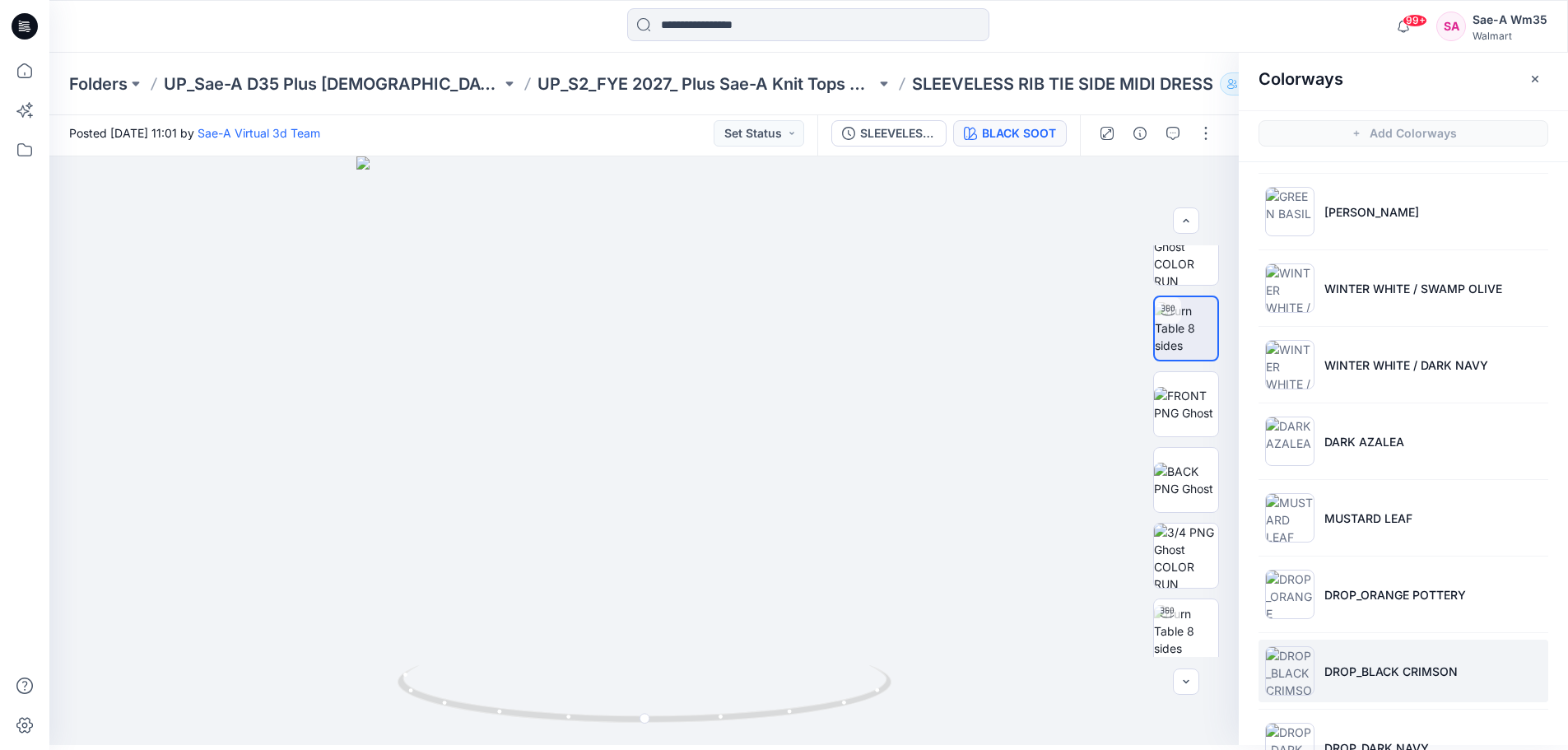
scroll to position [0, 0]
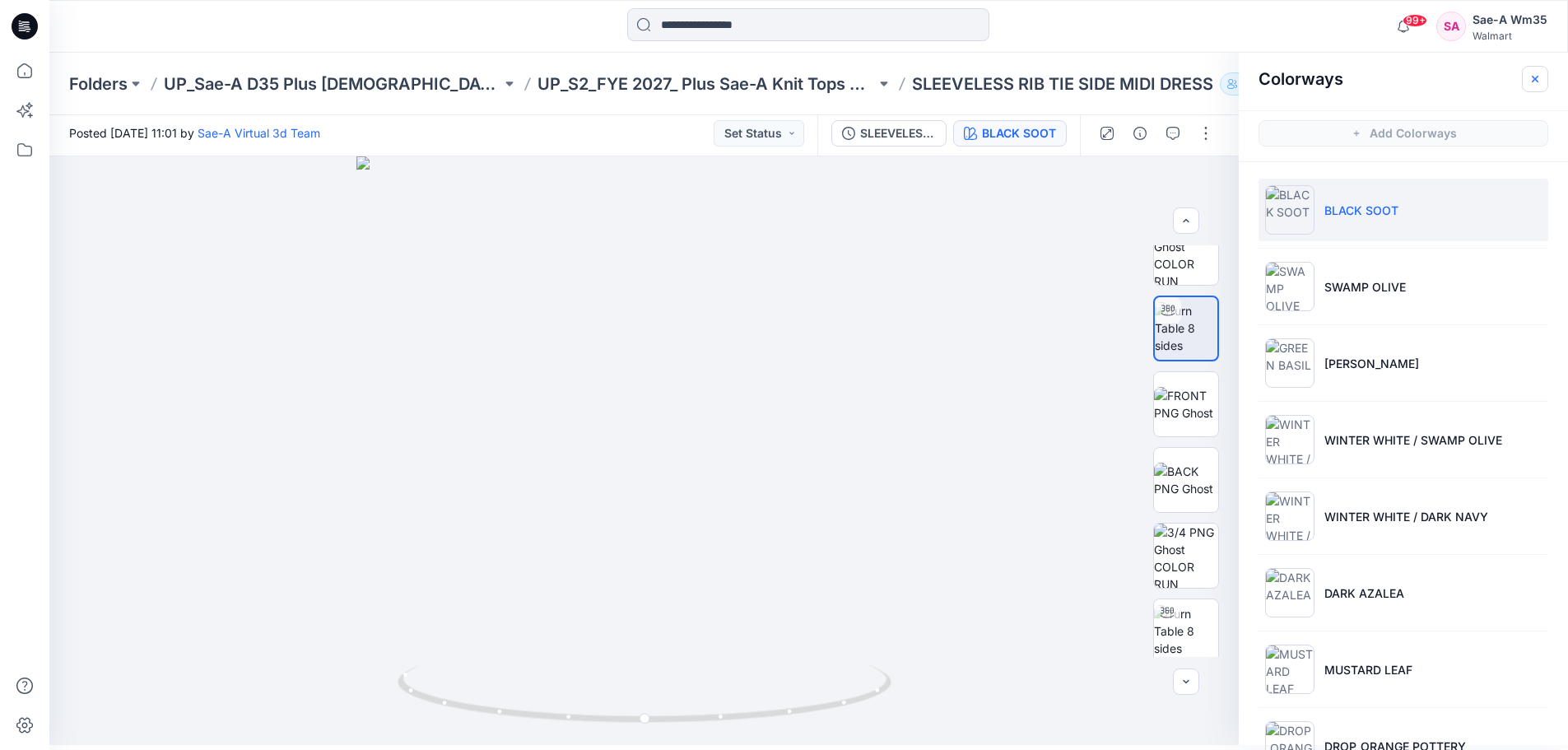
click at [1532, 79] on icon "button" at bounding box center [1535, 79] width 13 height 13
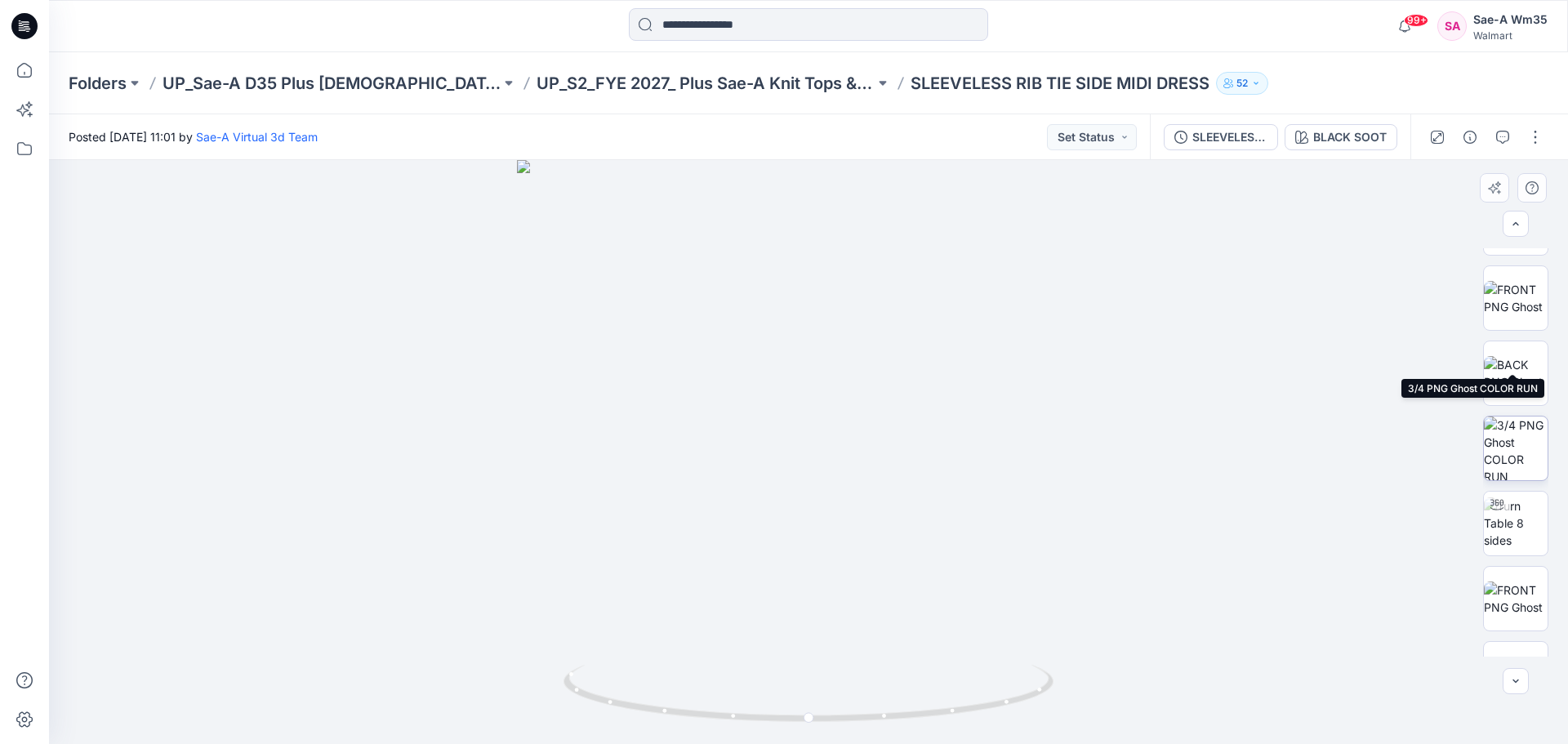
scroll to position [935, 0]
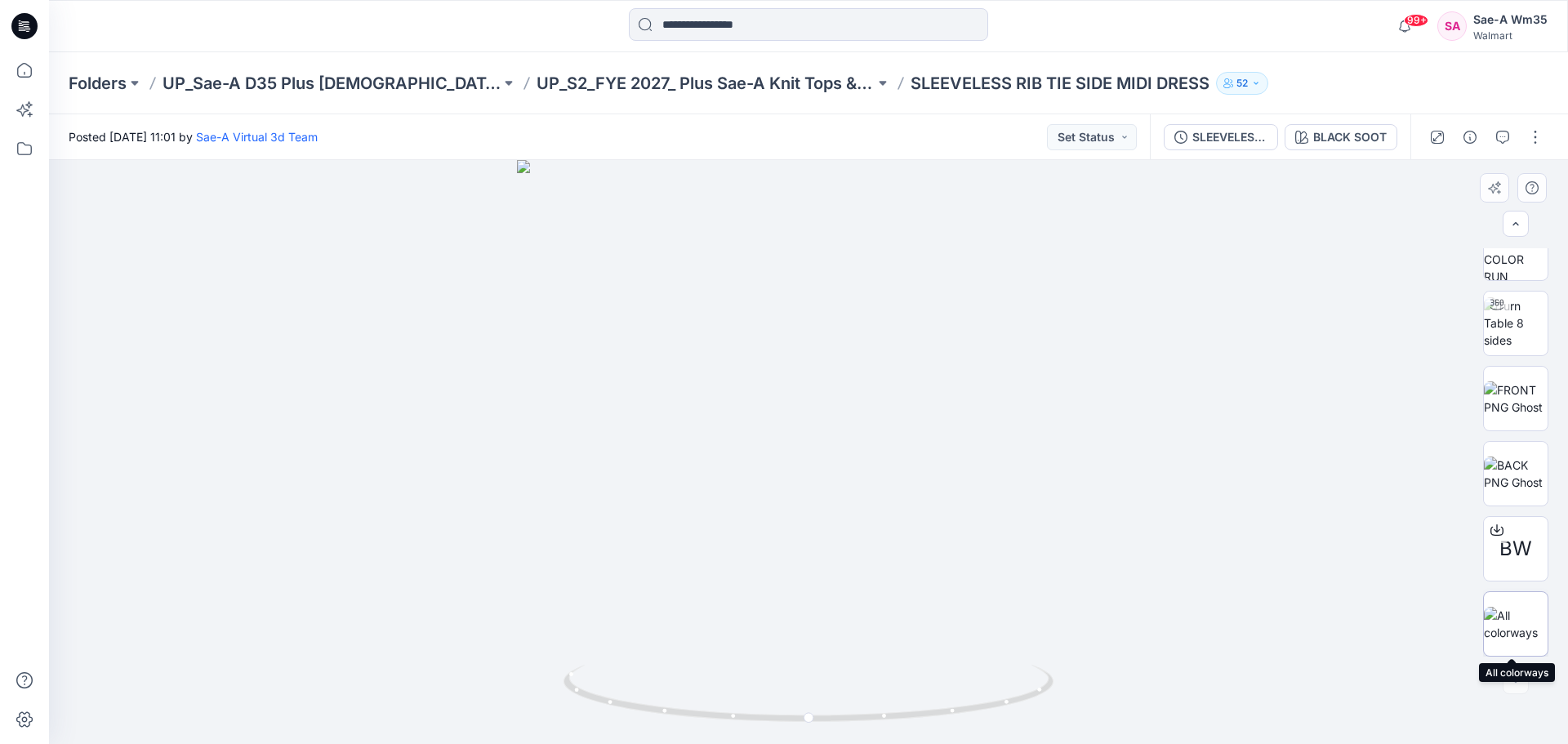
click at [1520, 619] on img at bounding box center [1516, 624] width 64 height 35
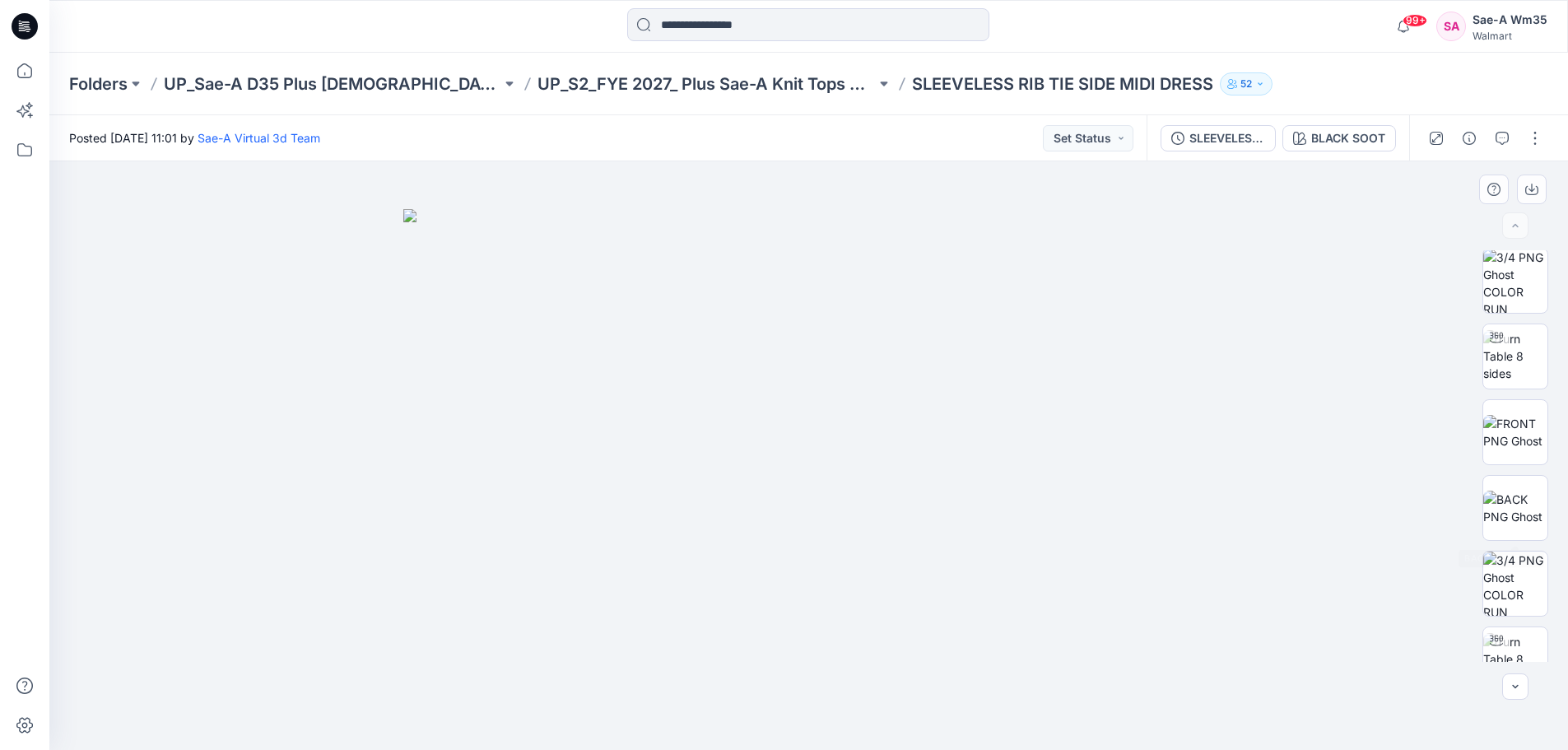
scroll to position [0, 0]
click at [1501, 366] on img at bounding box center [1528, 358] width 65 height 52
click at [1341, 135] on div "BLACK SOOT" at bounding box center [1360, 138] width 74 height 18
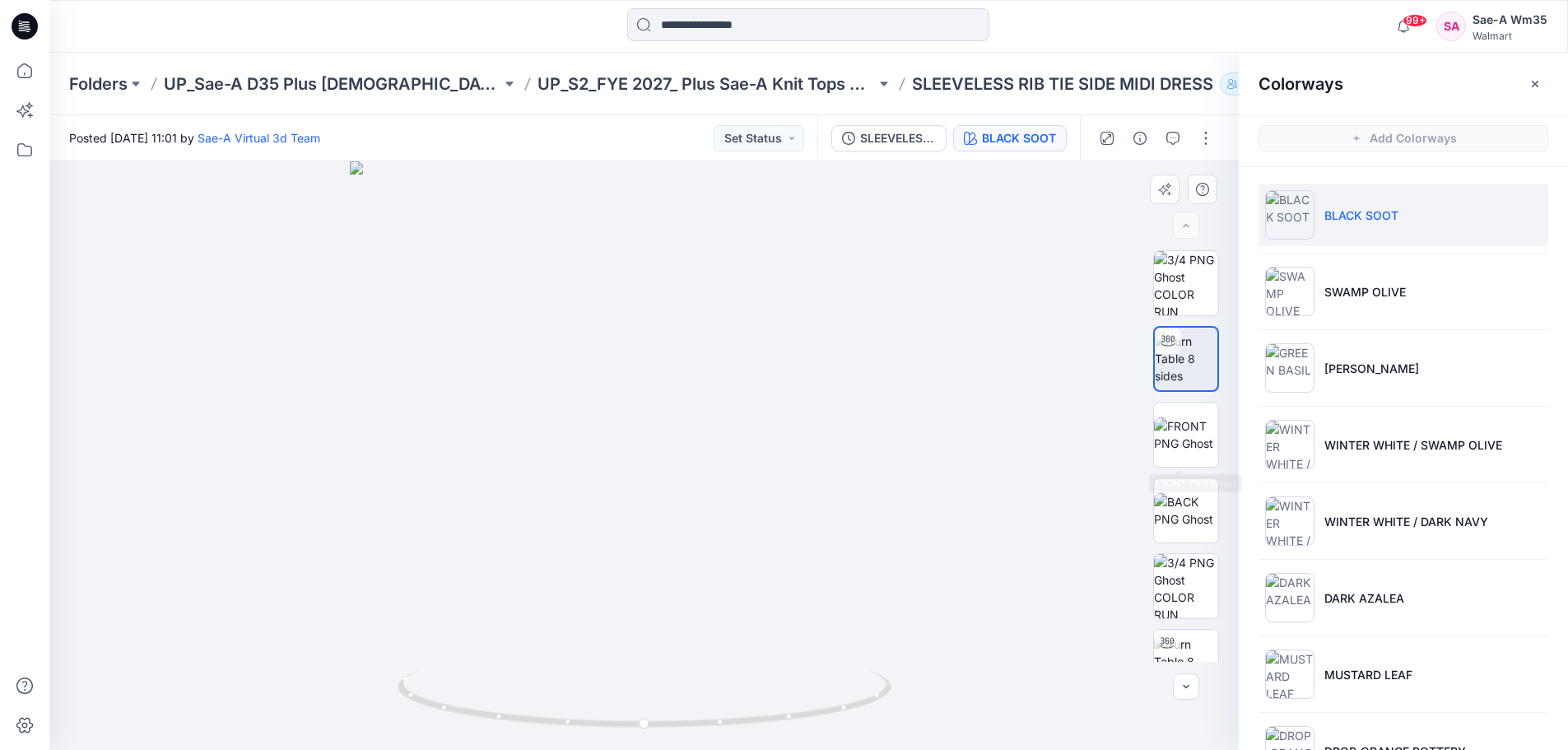
click at [958, 390] on div at bounding box center [644, 456] width 1190 height 588
click at [1536, 86] on icon "button" at bounding box center [1535, 84] width 13 height 13
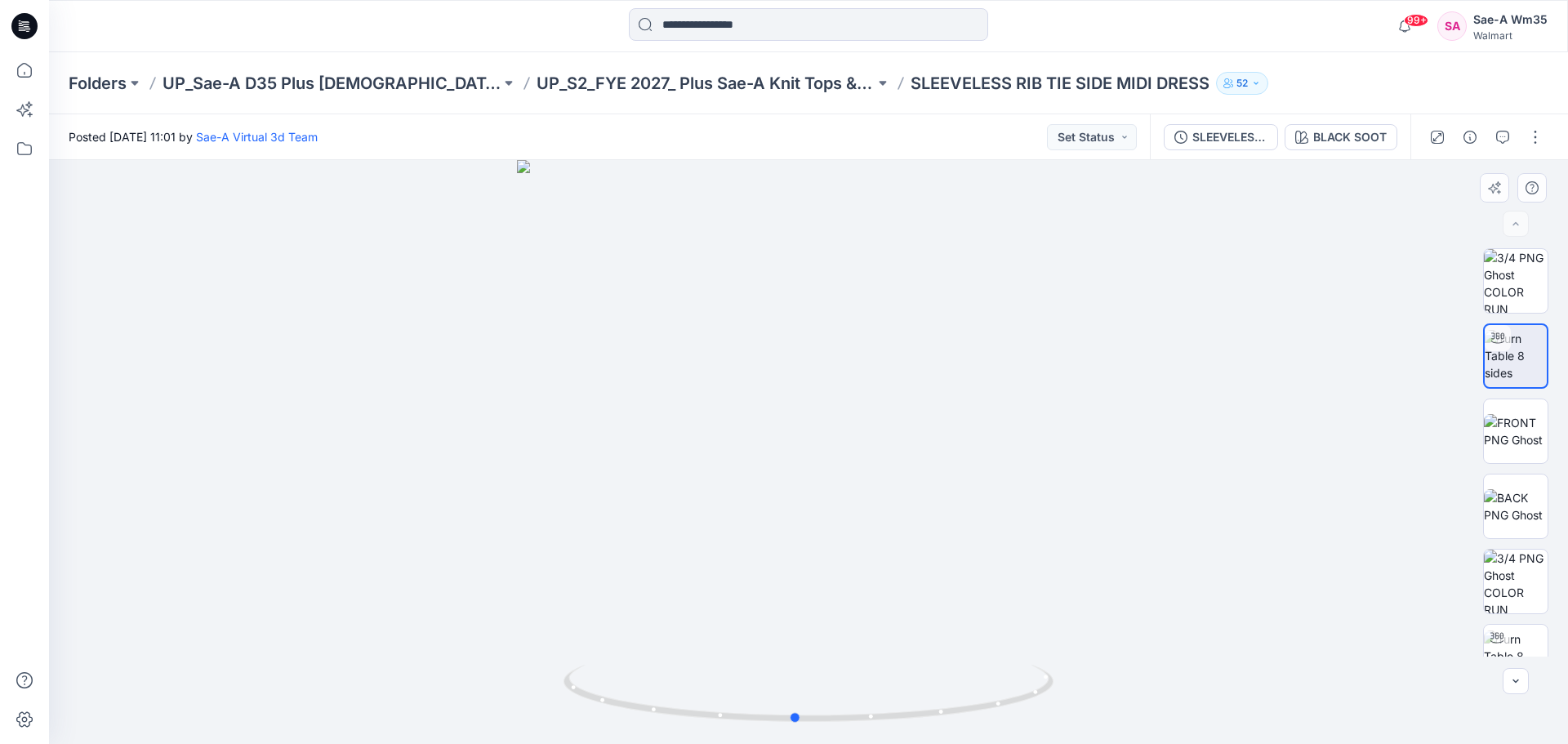
drag, startPoint x: 1312, startPoint y: 539, endPoint x: 1297, endPoint y: 411, distance: 128.9
drag, startPoint x: 1297, startPoint y: 411, endPoint x: 1184, endPoint y: 567, distance: 192.6
click at [1182, 567] on div at bounding box center [809, 452] width 1519 height 584
drag, startPoint x: 902, startPoint y: 720, endPoint x: 918, endPoint y: 717, distance: 16.3
click at [918, 717] on icon at bounding box center [811, 695] width 494 height 61
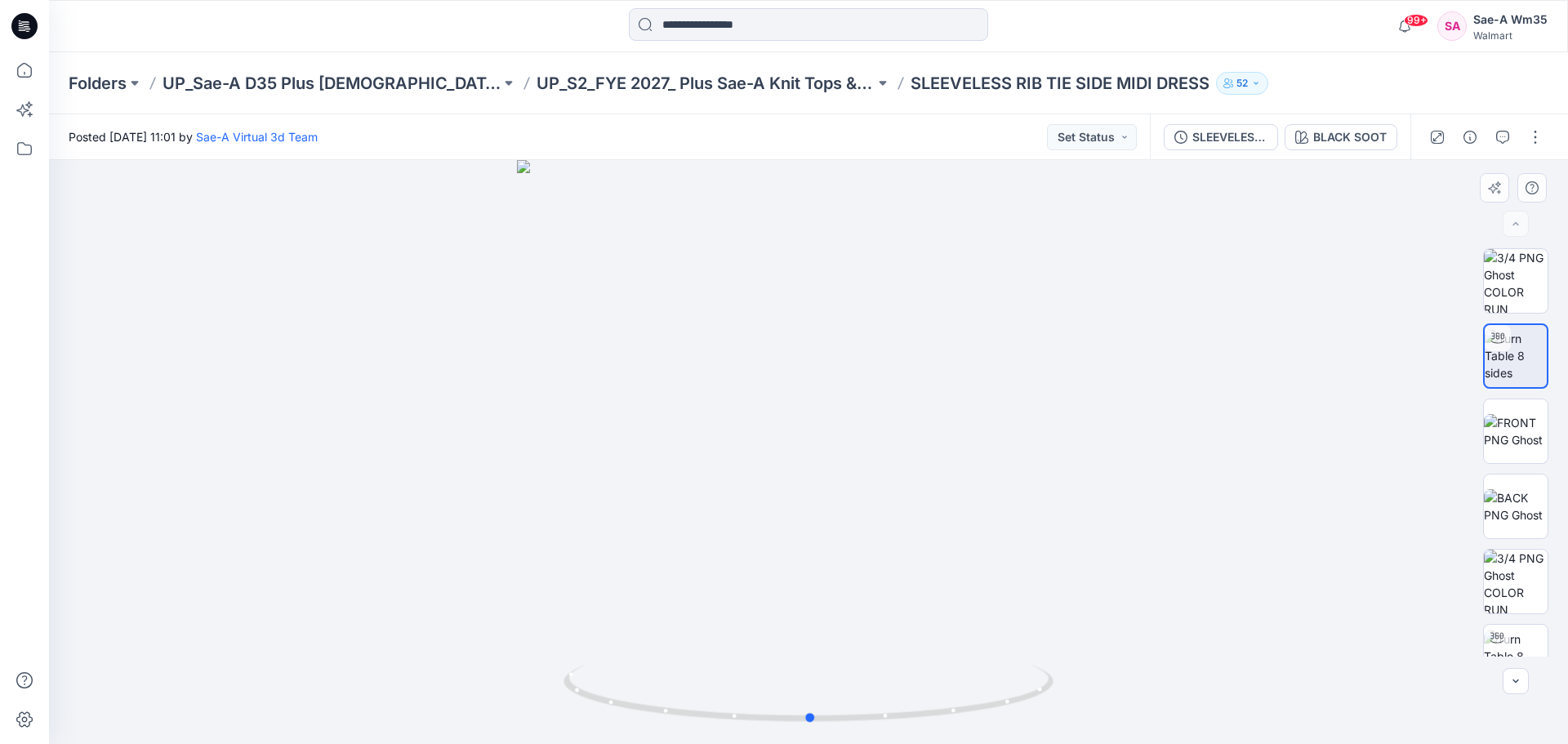
click at [1271, 649] on div at bounding box center [809, 452] width 1519 height 584
